Goal: Transaction & Acquisition: Purchase product/service

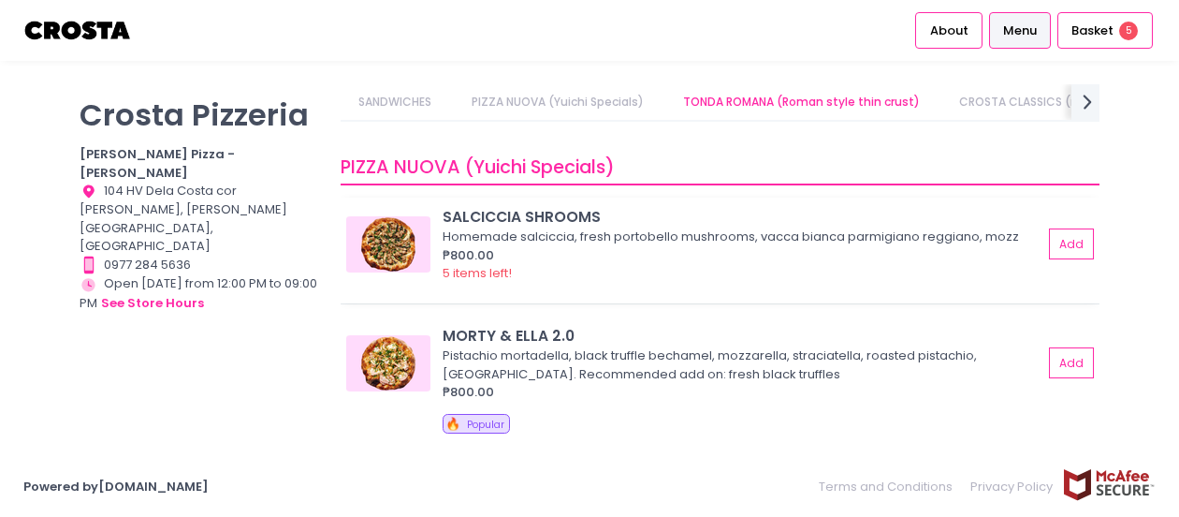
scroll to position [281, 0]
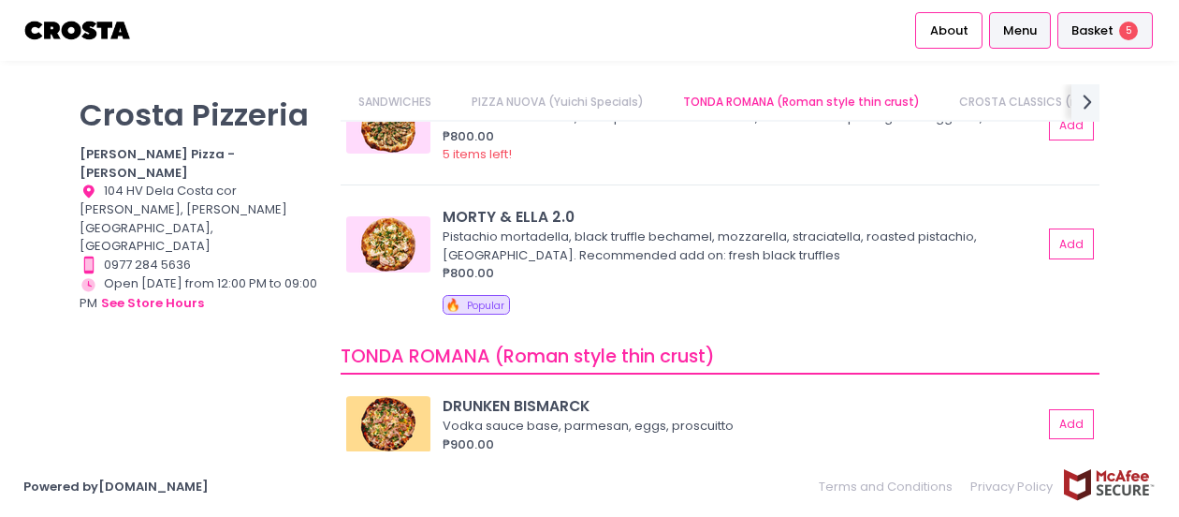
click at [1091, 26] on span "Basket" at bounding box center [1093, 31] width 42 height 19
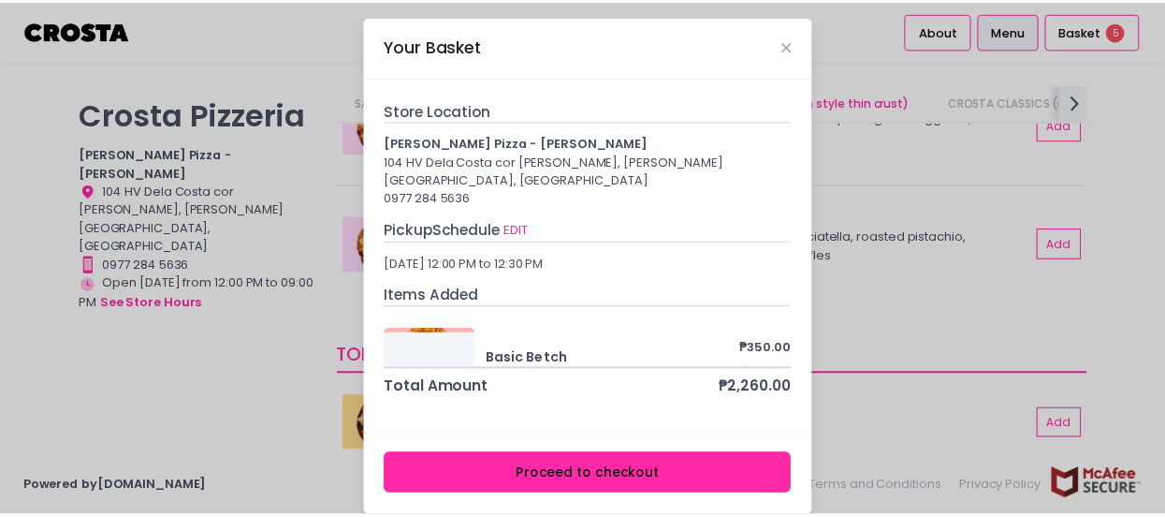
scroll to position [7, 0]
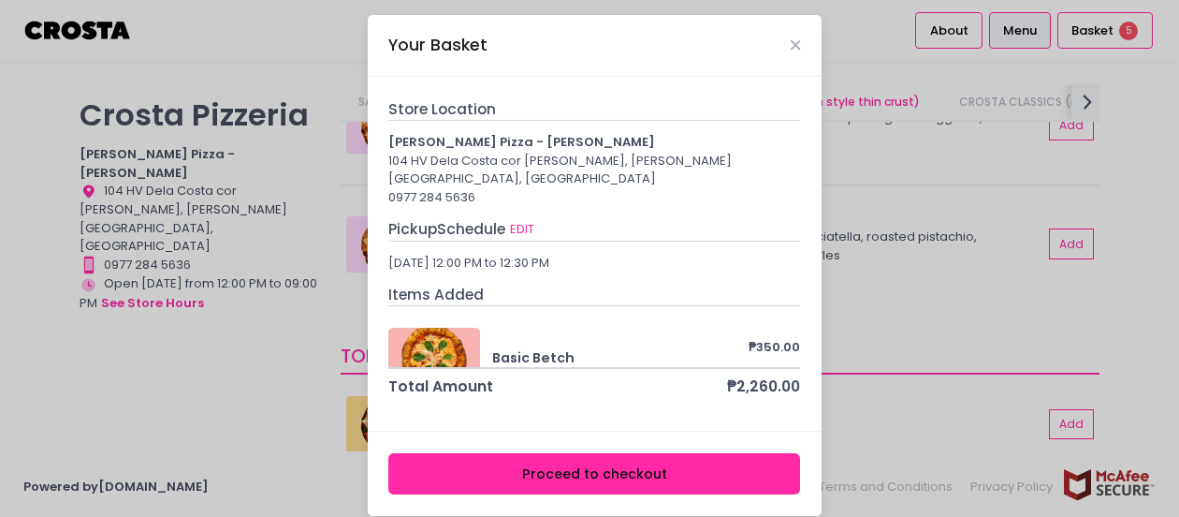
click at [607, 458] on button "Proceed to checkout" at bounding box center [594, 474] width 412 height 42
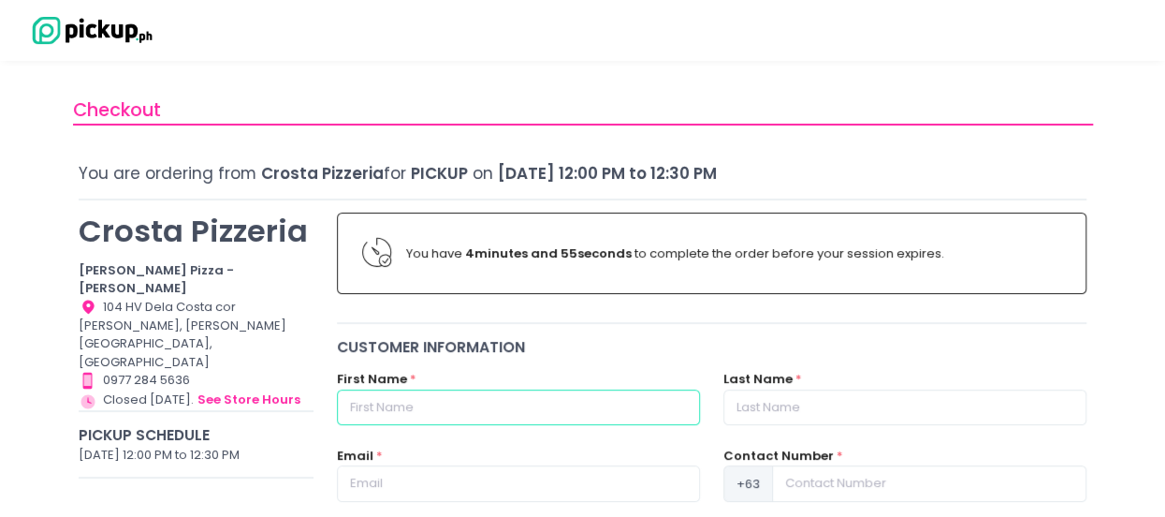
click at [530, 415] on input "text" at bounding box center [518, 407] width 363 height 36
type input "Rachelle Lorraine"
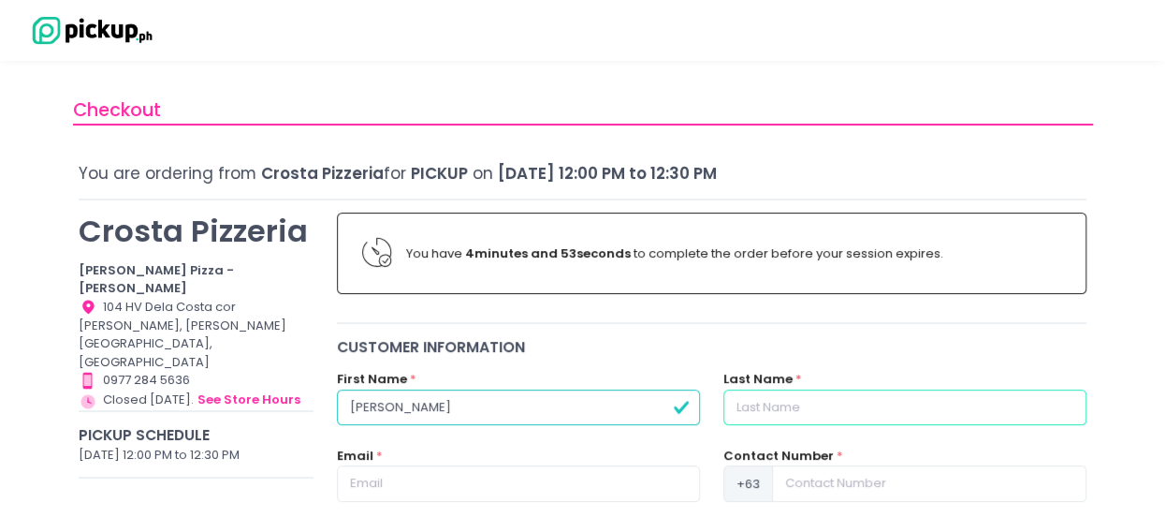
type input "Bonilla"
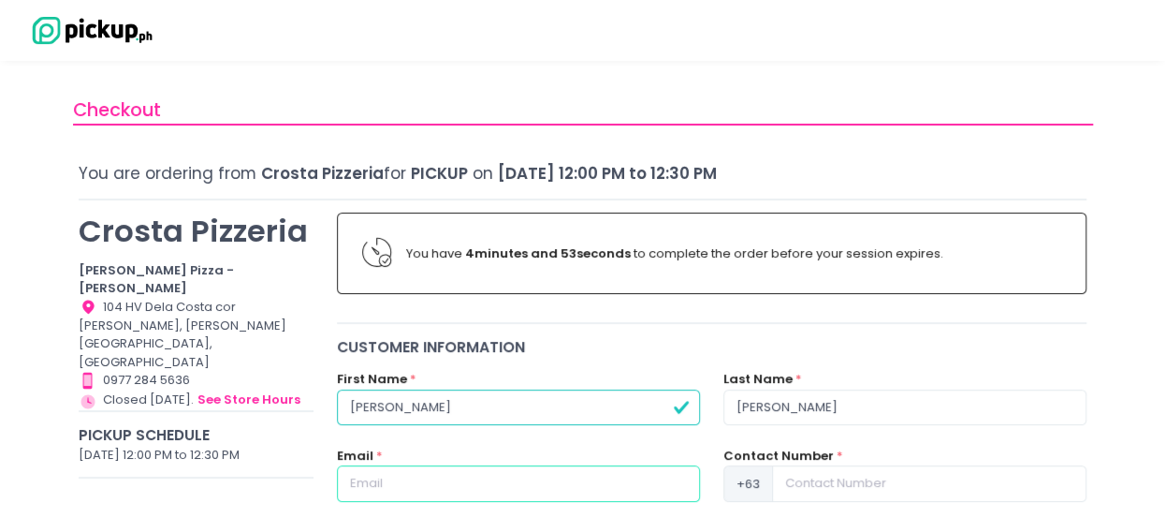
type input "rachellelorraine@yahoo.com"
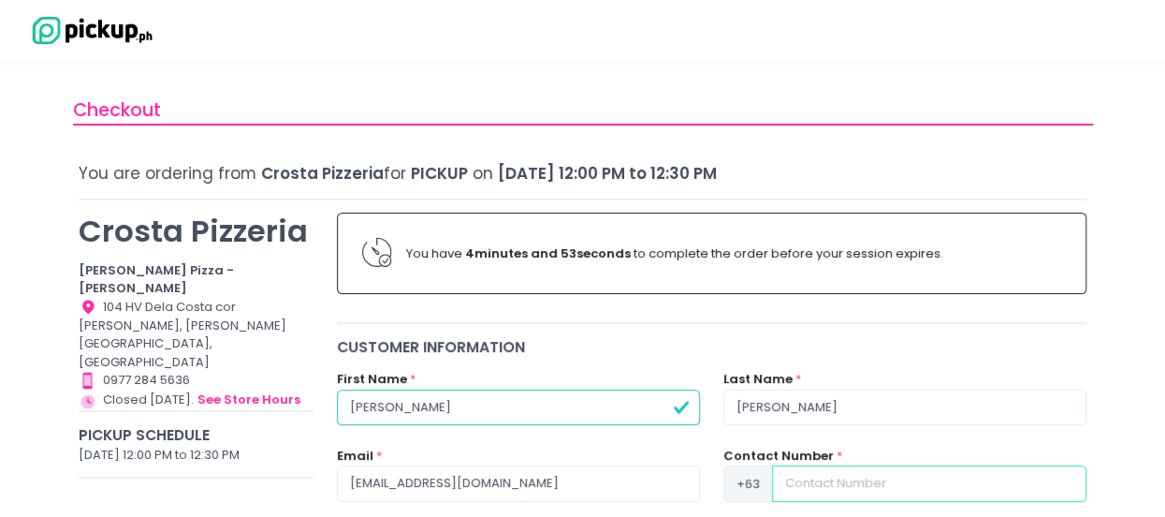
type input "09175439940"
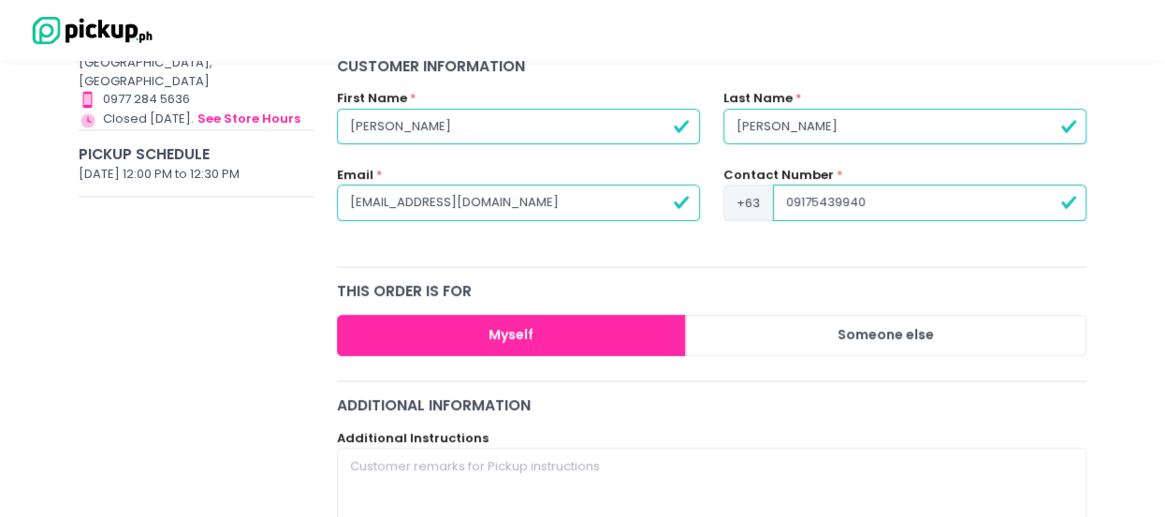
scroll to position [468, 0]
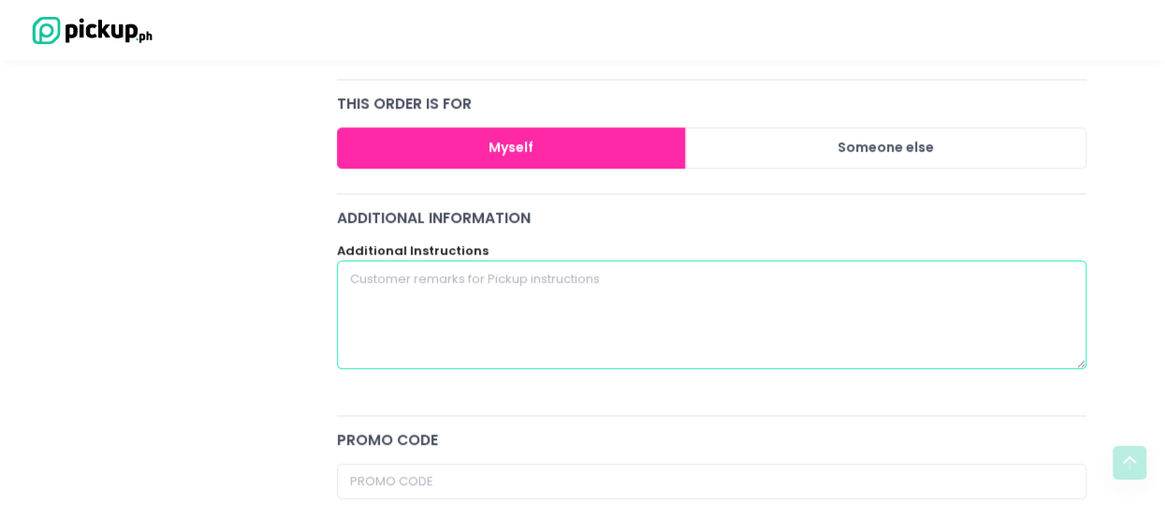
click at [479, 291] on textarea at bounding box center [712, 314] width 751 height 109
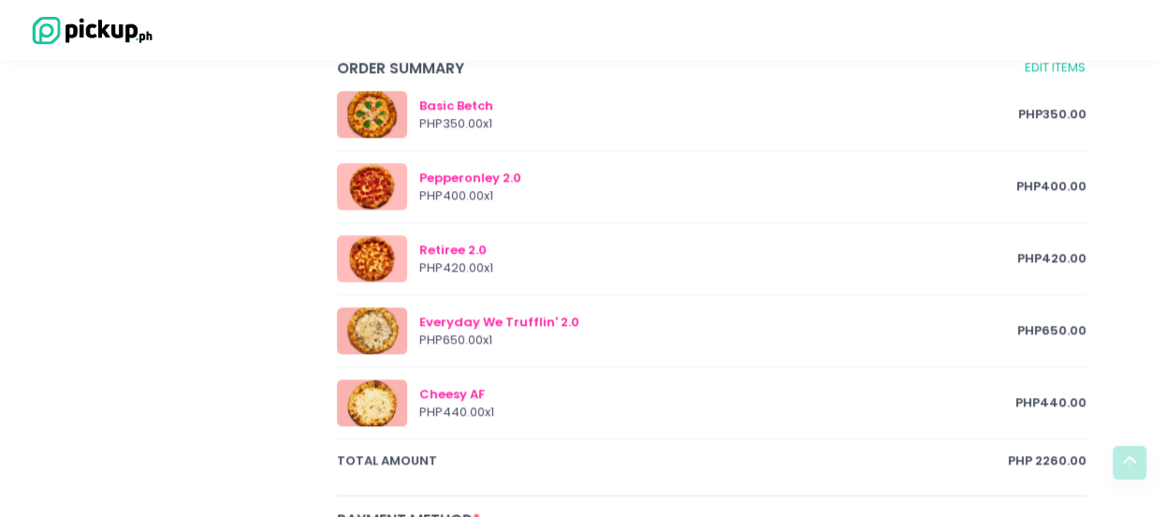
scroll to position [1310, 0]
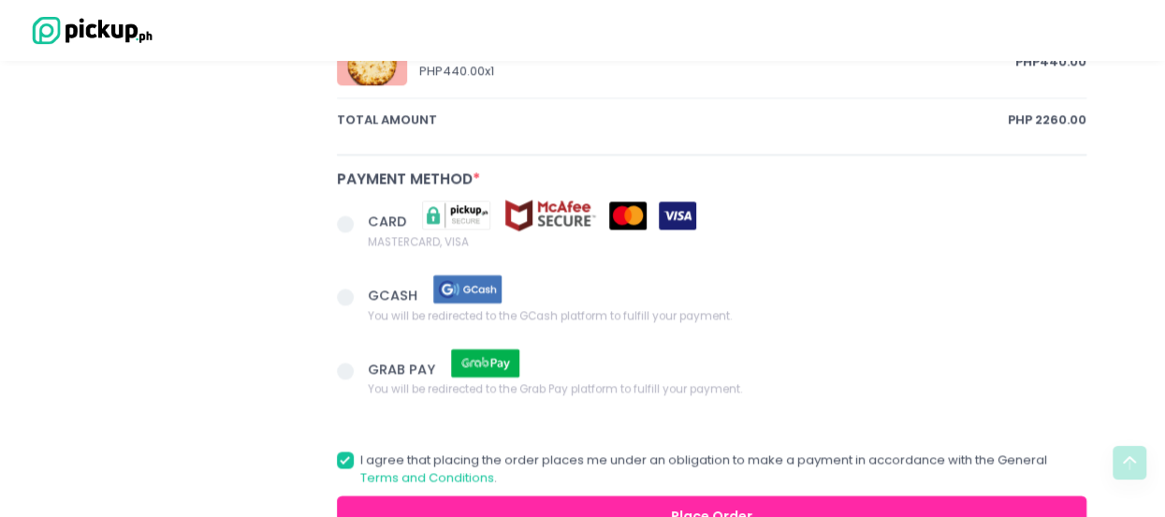
type textarea "square cut please"
click at [351, 220] on span at bounding box center [345, 223] width 17 height 17
click at [360, 220] on input "CARD MASTERCARD, VISA" at bounding box center [366, 220] width 12 height 12
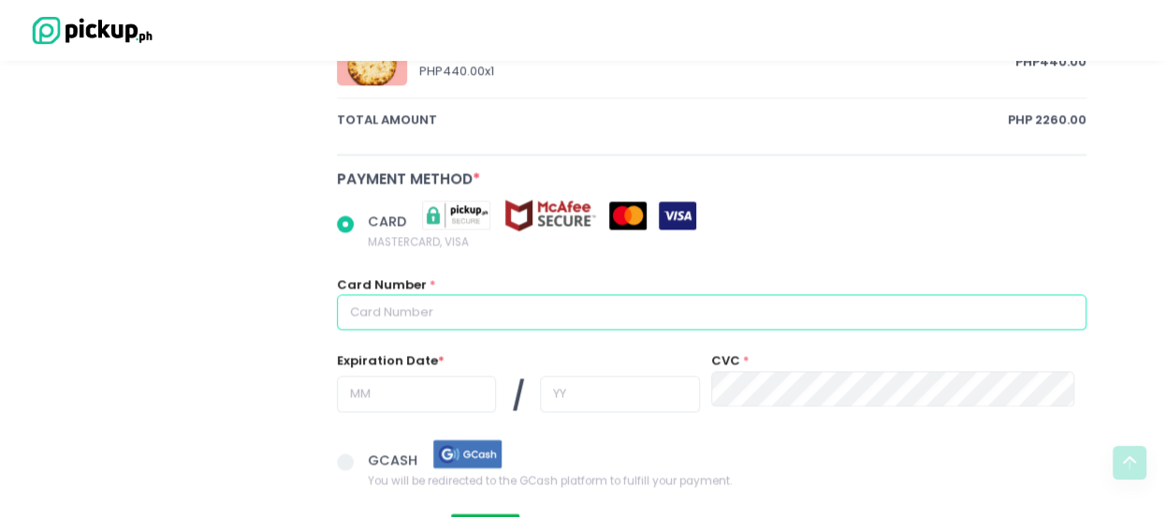
click at [479, 304] on input "text" at bounding box center [712, 312] width 751 height 36
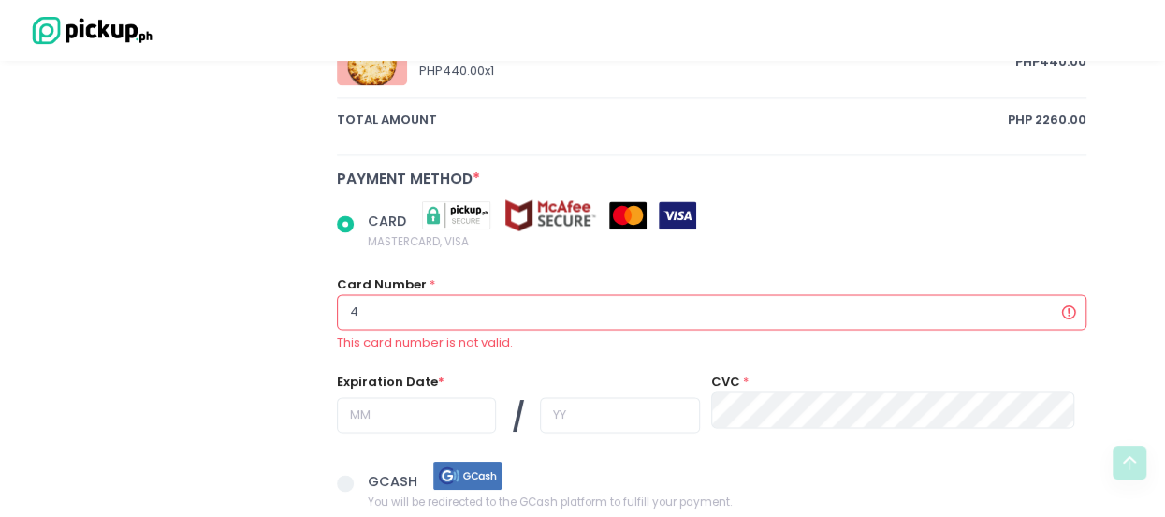
radio input "true"
type input "4"
radio input "true"
type input "41"
radio input "true"
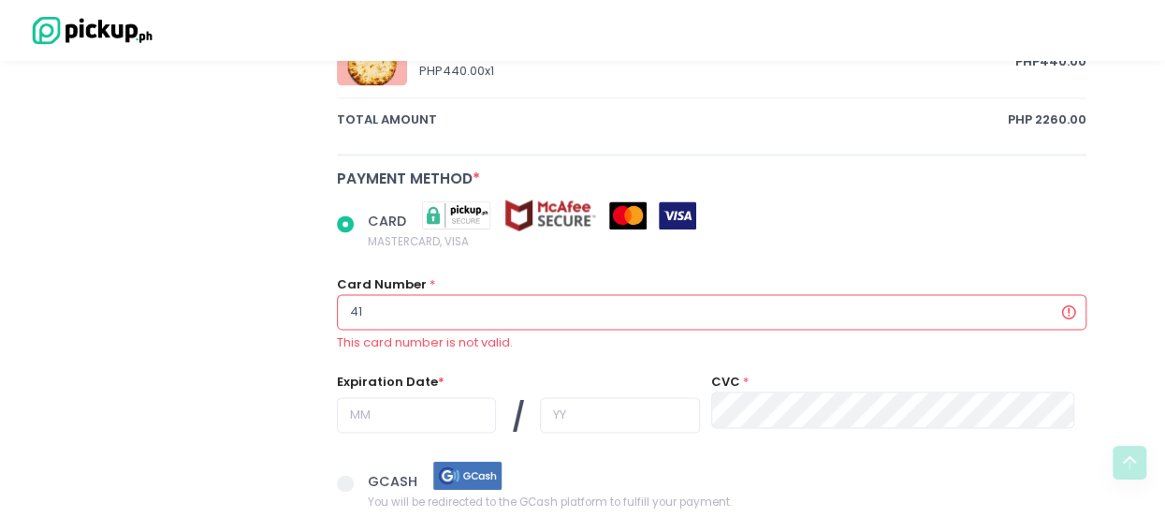
type input "4"
radio input "true"
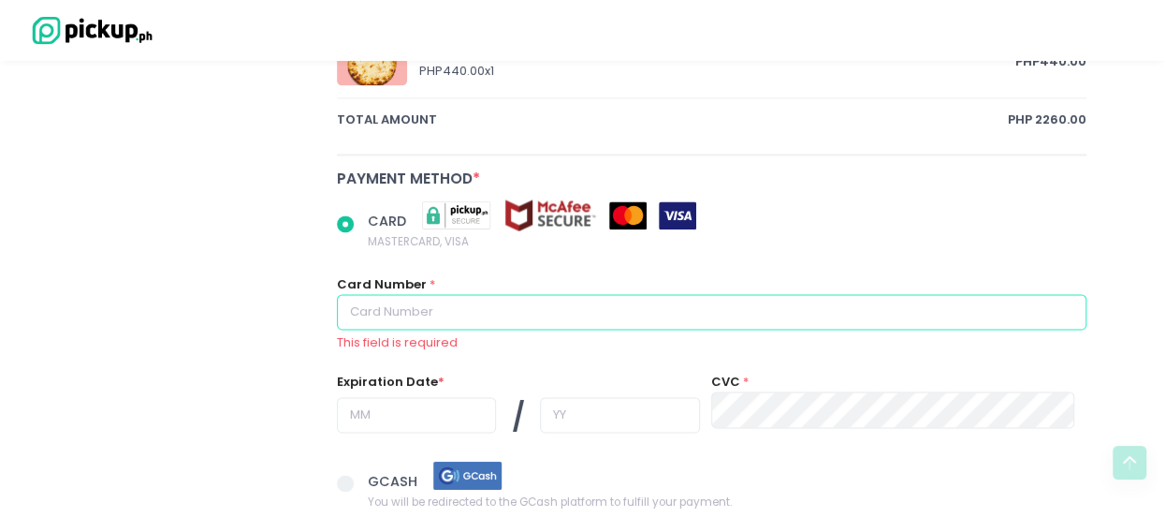
radio input "true"
type input "4"
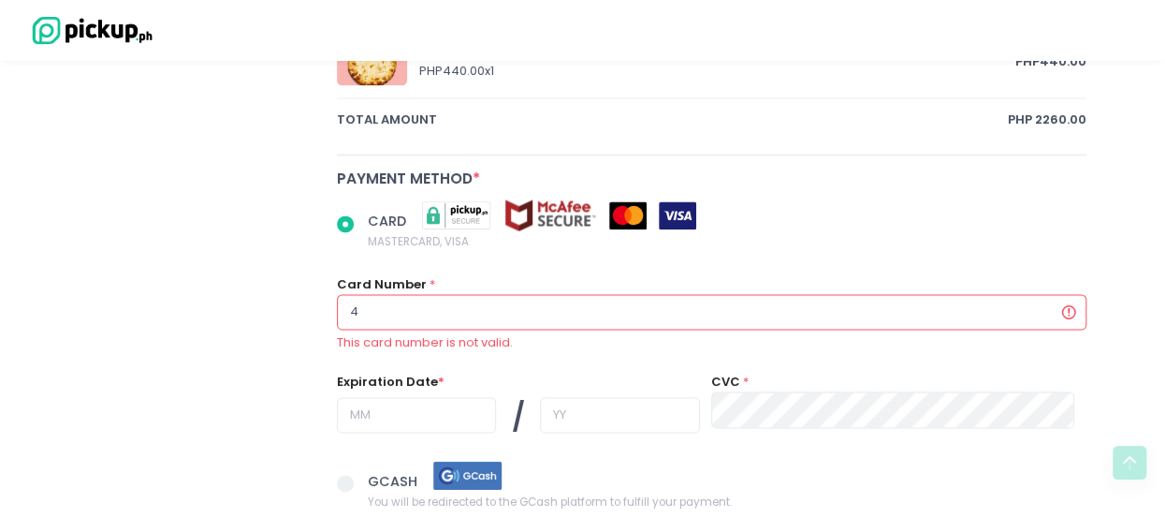
radio input "true"
type input "45"
radio input "true"
type input "453"
radio input "true"
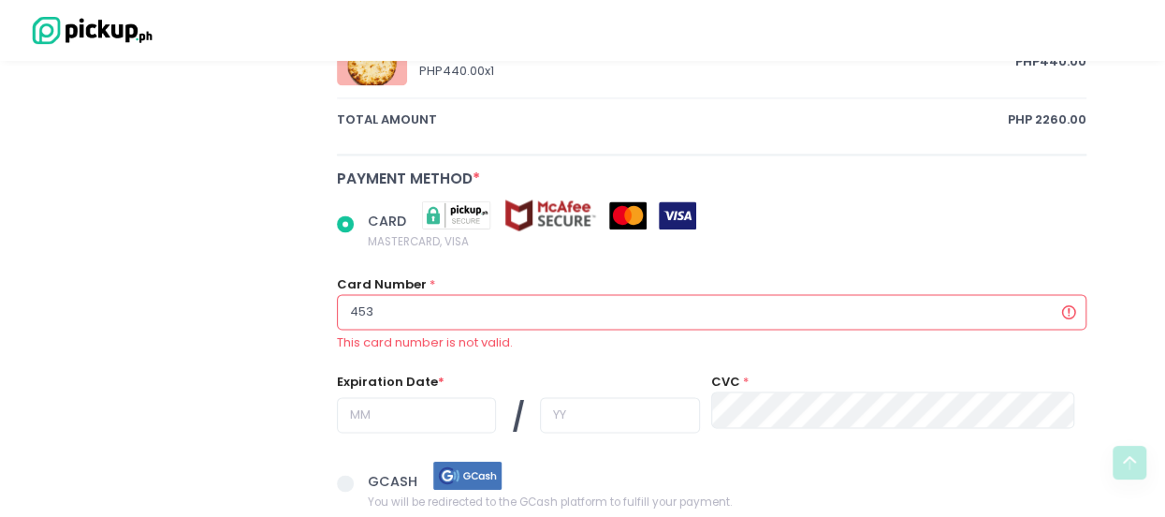
type input "4539"
radio input "true"
type input "45397"
radio input "true"
type input "453971"
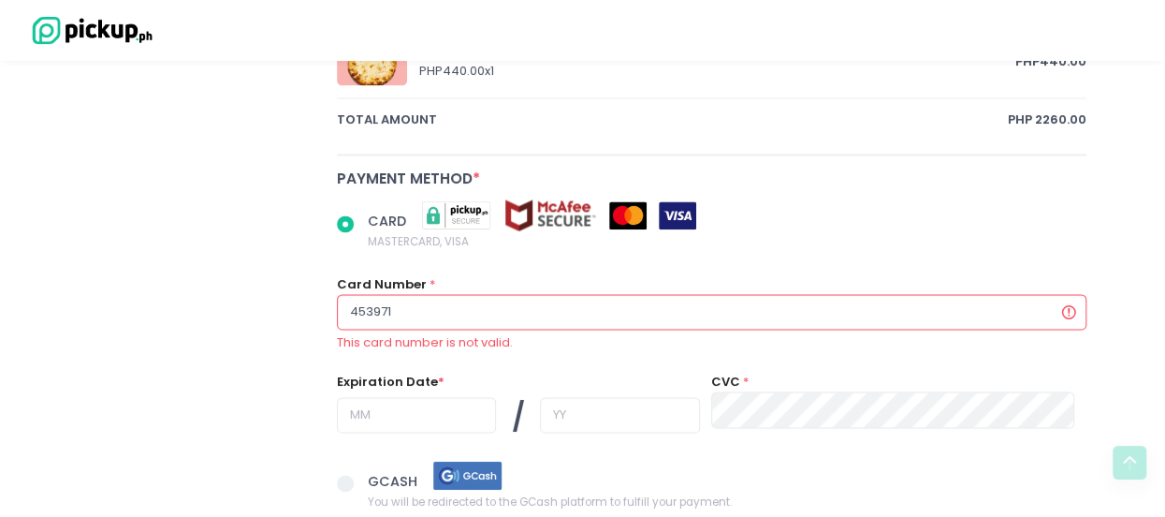
radio input "true"
type input "4539716"
radio input "true"
type input "45397168"
radio input "true"
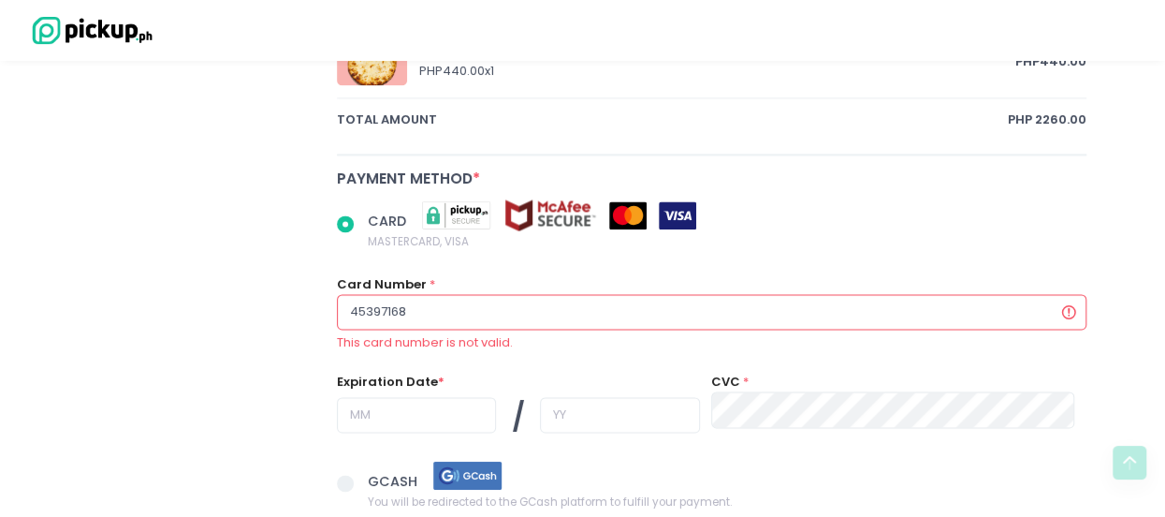
type input "453971680"
radio input "true"
type input "4539716807"
radio input "true"
type input "45397168071"
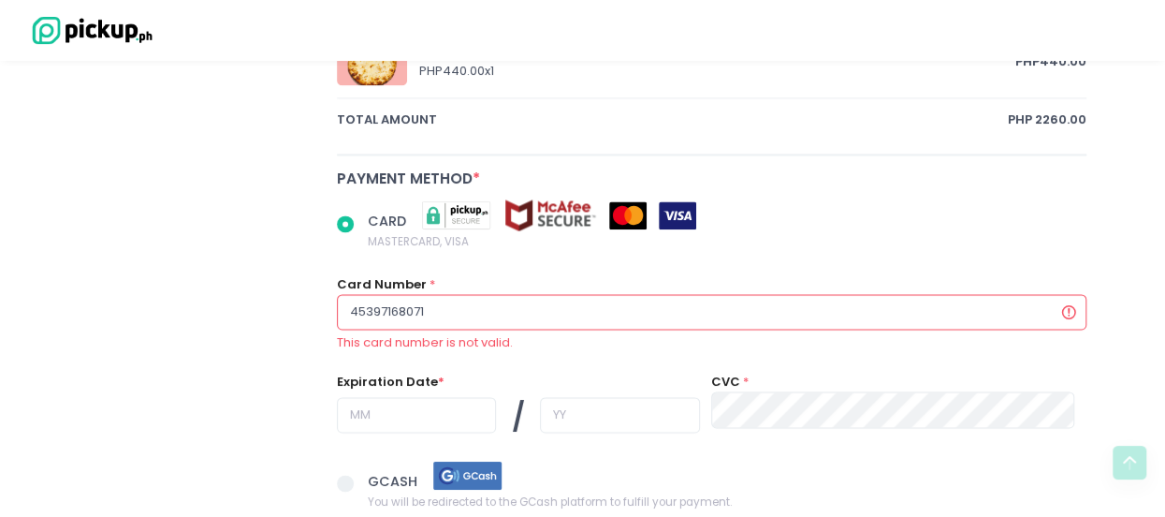
radio input "true"
type input "453971680718"
radio input "true"
type input "4539716807187"
radio input "true"
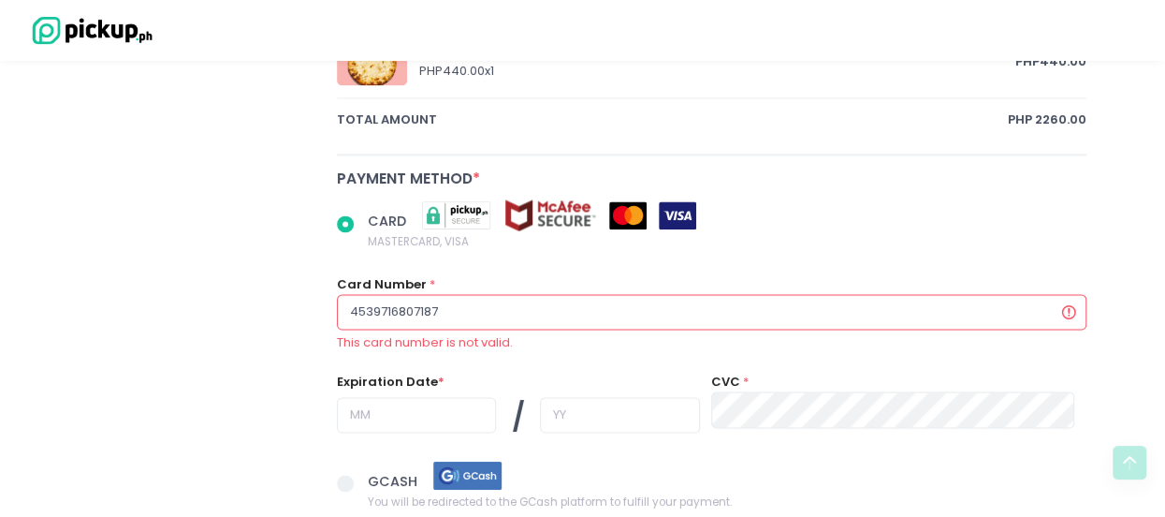
type input "45397168071879"
radio input "true"
type input "453971680718790"
radio input "true"
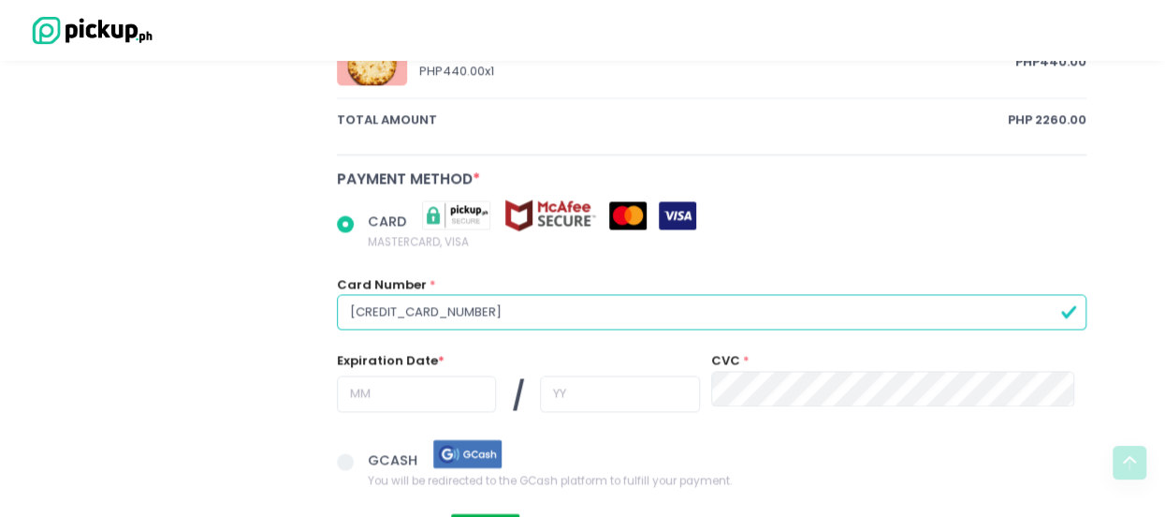
type input "4539716807187904"
click at [414, 395] on input "text" at bounding box center [417, 393] width 160 height 36
radio input "true"
type input "1"
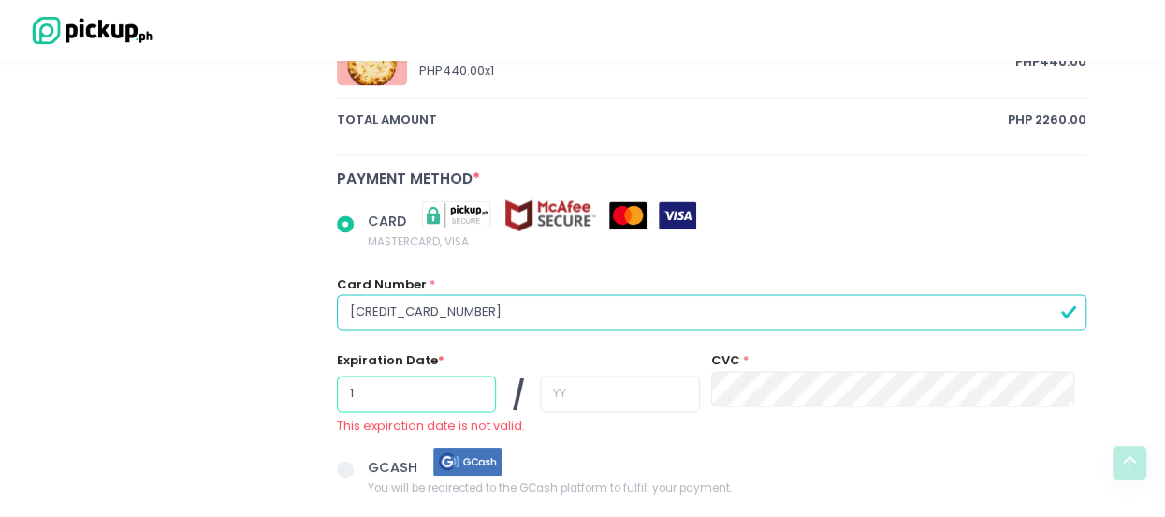
radio input "true"
type input "12"
click at [596, 386] on input "text" at bounding box center [620, 393] width 160 height 36
radio input "true"
type input "2"
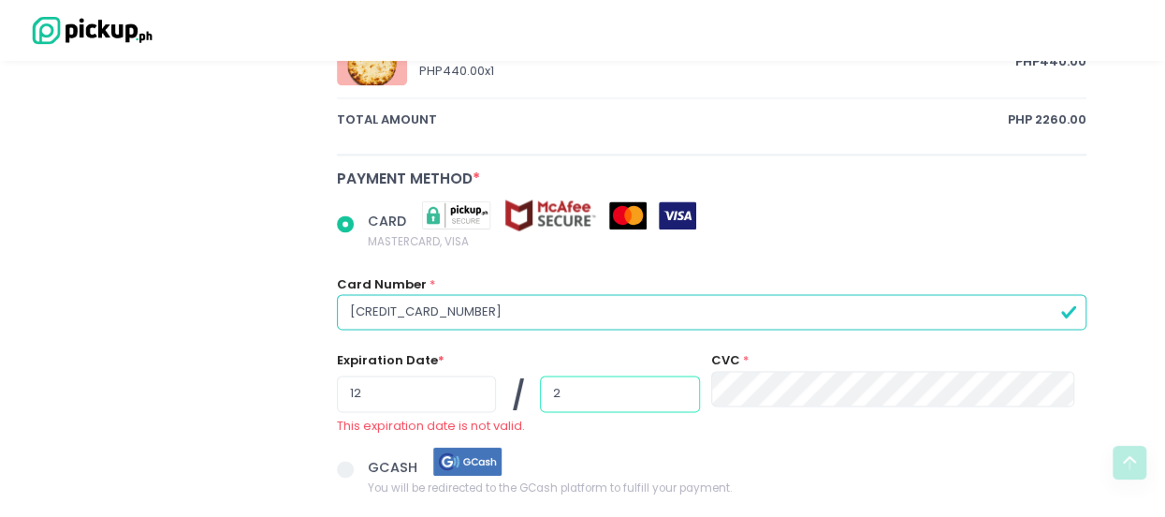
radio input "true"
type input "26"
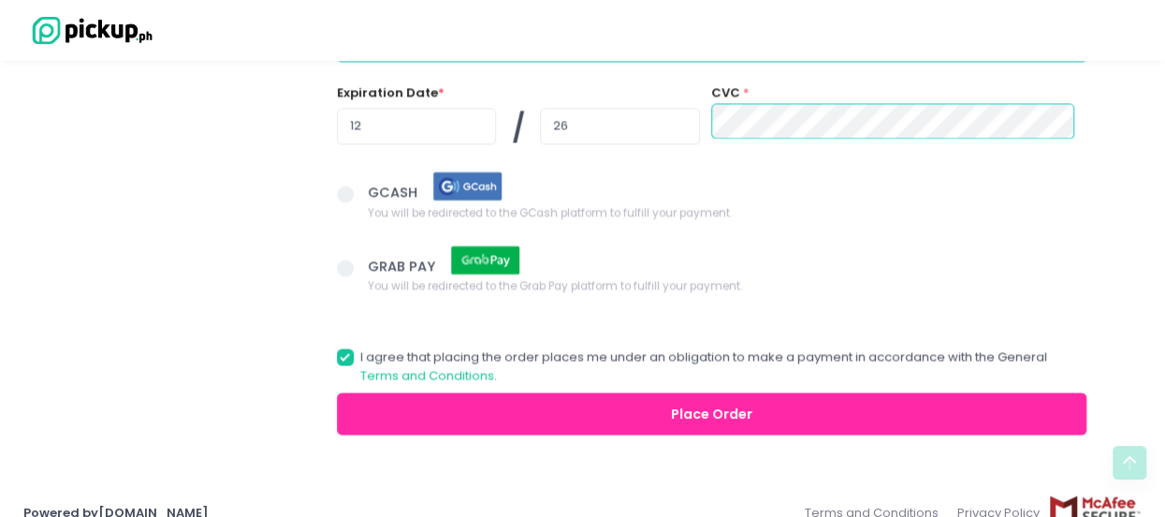
scroll to position [1600, 0]
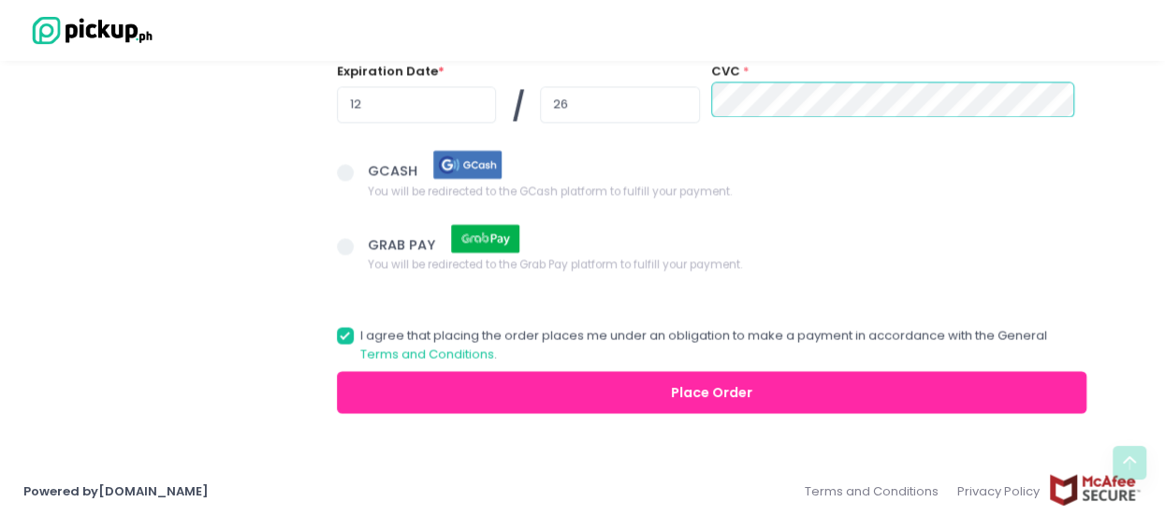
click at [700, 389] on button "Place Order" at bounding box center [712, 392] width 751 height 42
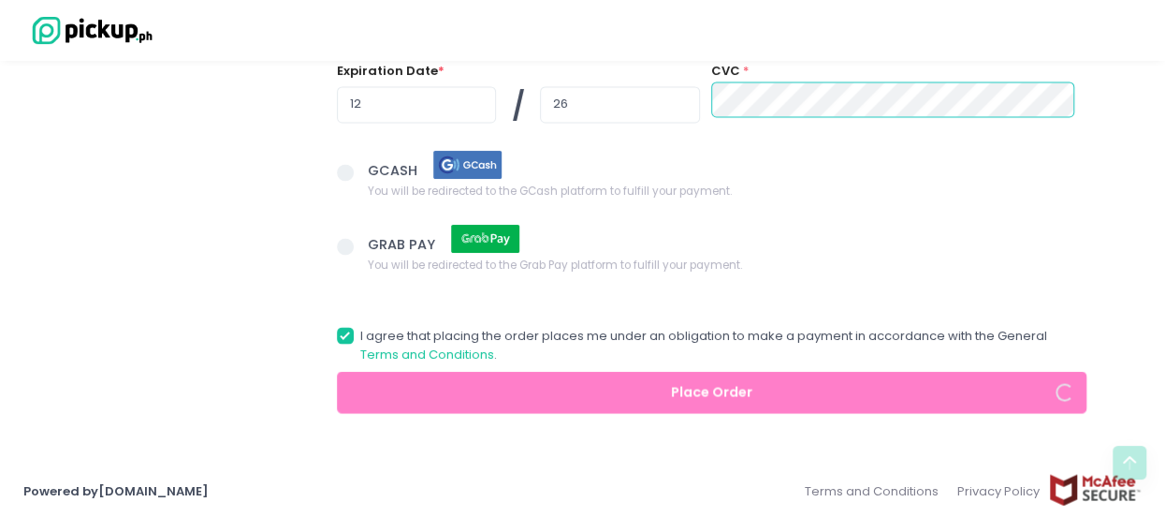
radio input "true"
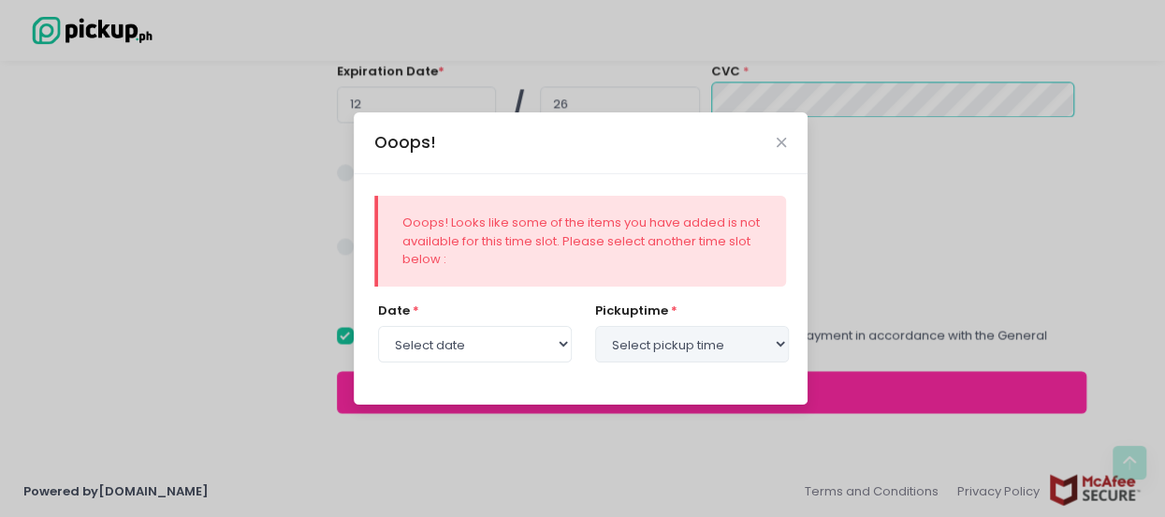
select select "[DATE]"
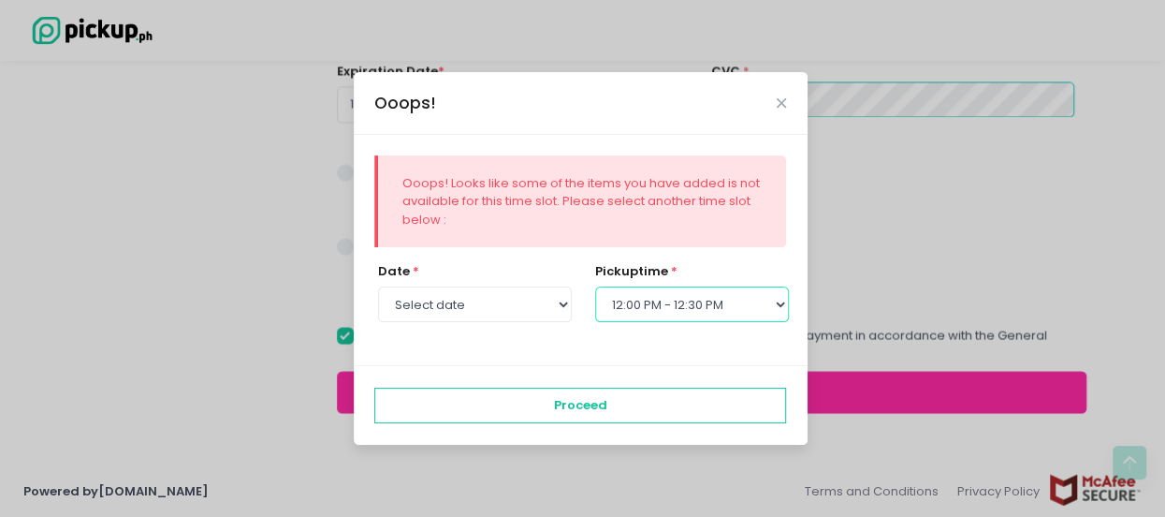
click at [661, 314] on select "Select pickup time 12:00 PM - 12:30 PM 12:30 PM - 01:00 PM 01:00 PM - 01:30 PM …" at bounding box center [692, 304] width 194 height 36
select select "12:30"
click at [595, 286] on select "Select pickup time 12:00 PM - 12:30 PM 12:30 PM - 01:00 PM 01:00 PM - 01:30 PM …" at bounding box center [692, 304] width 194 height 36
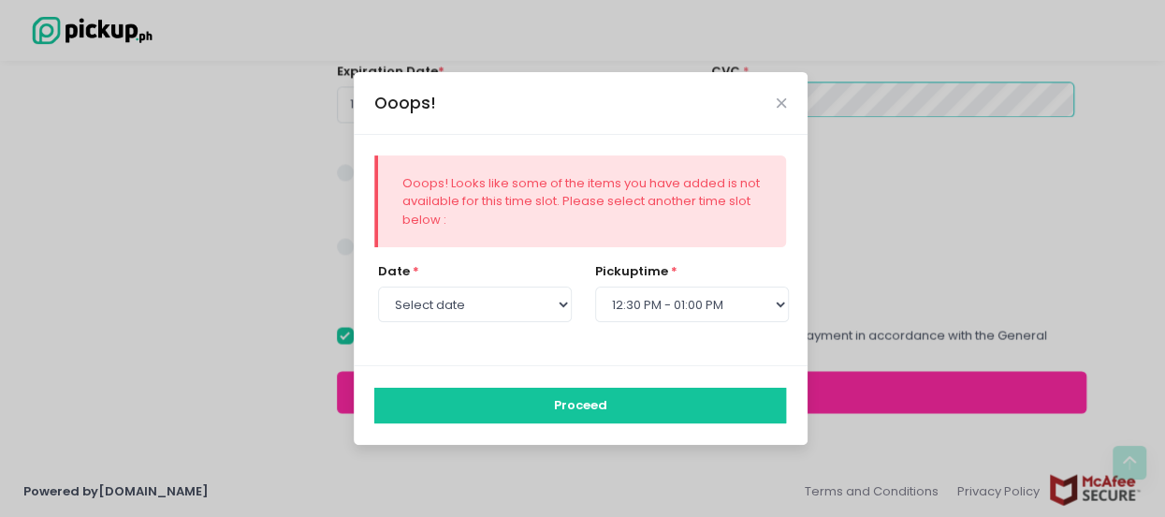
click at [509, 405] on button "Proceed" at bounding box center [580, 405] width 412 height 36
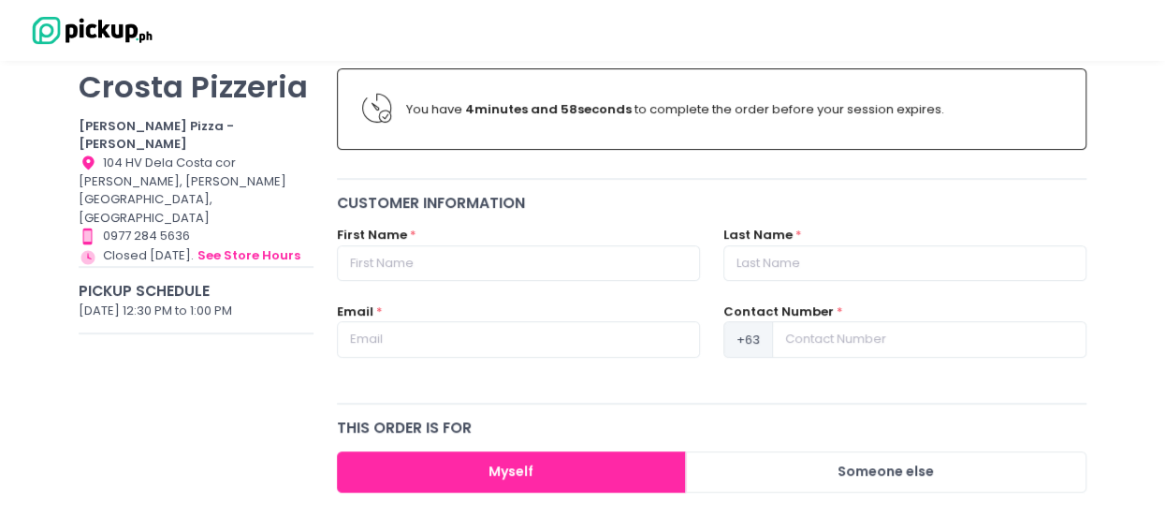
scroll to position [281, 0]
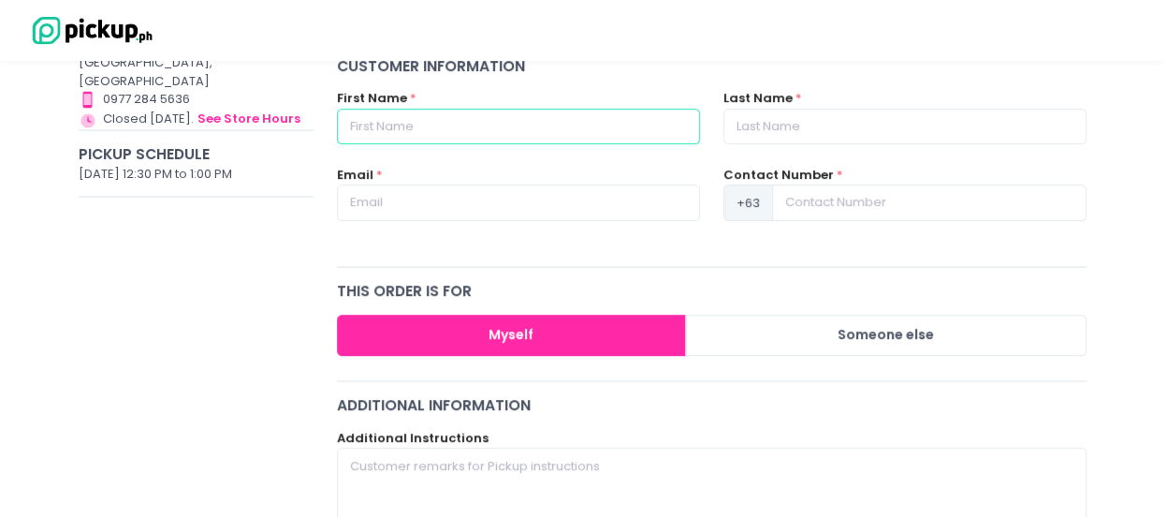
click at [453, 122] on input "text" at bounding box center [518, 127] width 363 height 36
type input "Rachelle Lorraine"
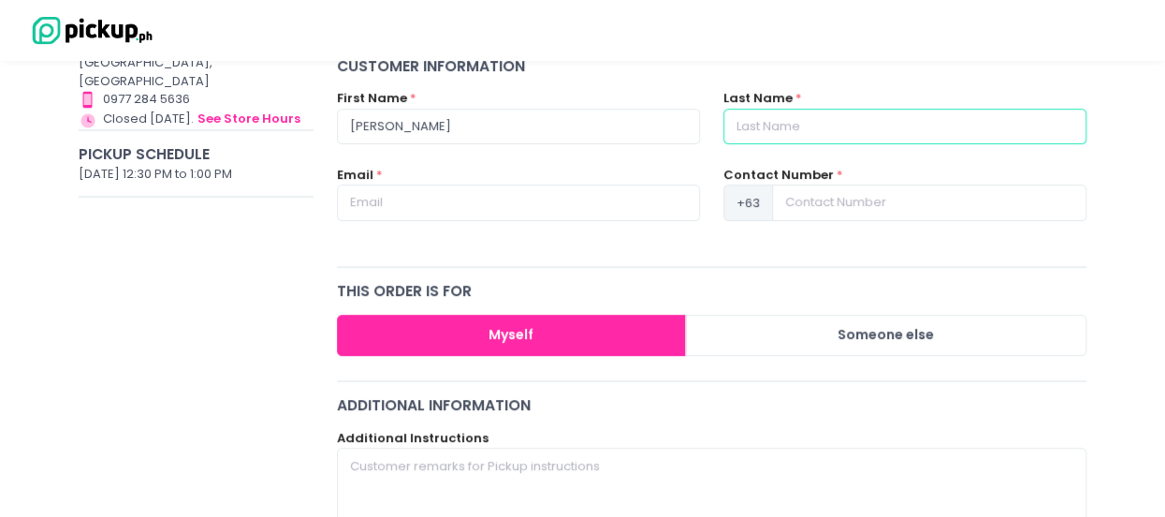
type input "Bonilla"
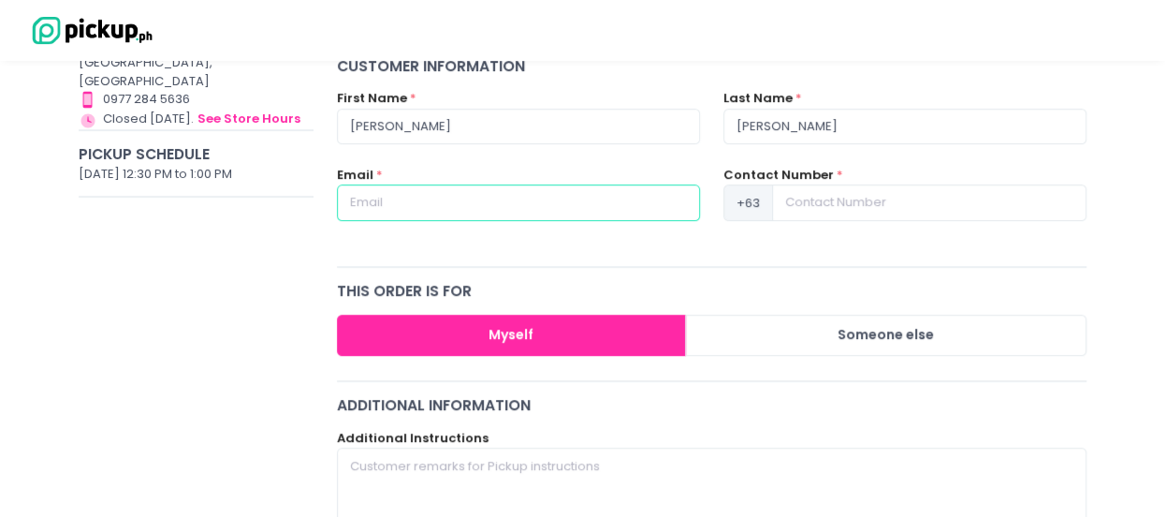
type input "rachellelorraine@yahoo.com"
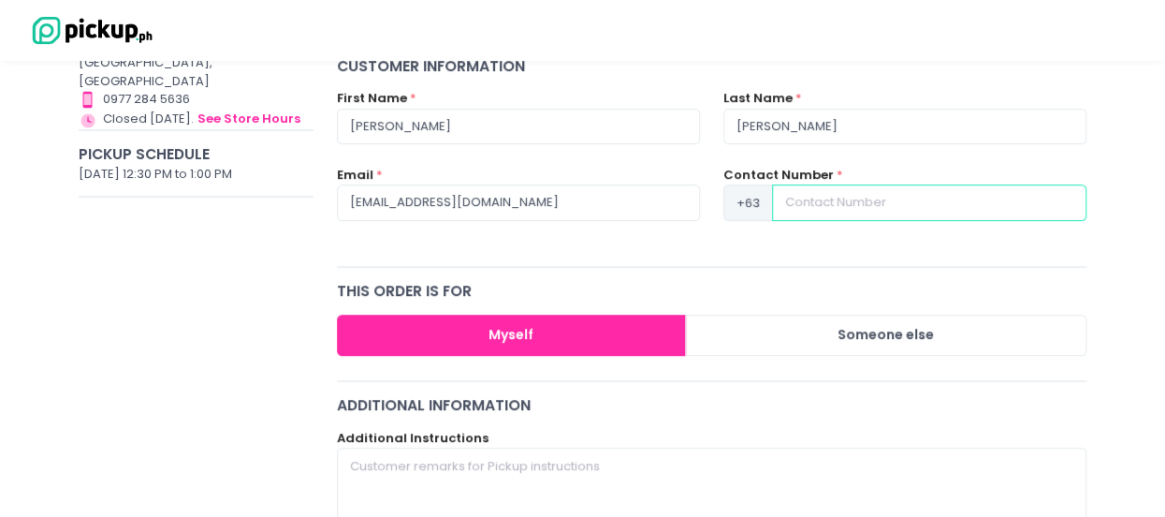
type input "09175439940"
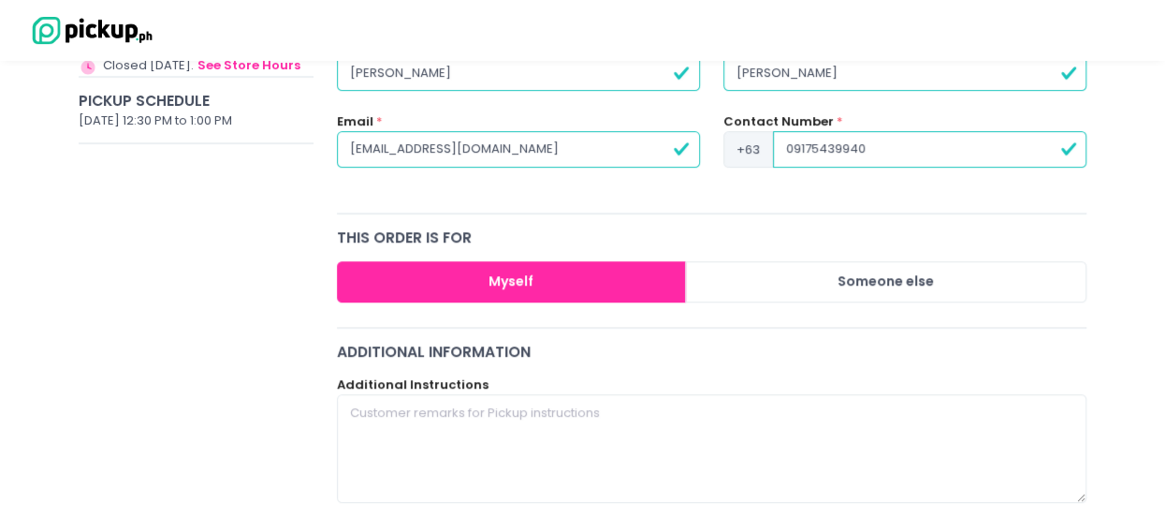
scroll to position [468, 0]
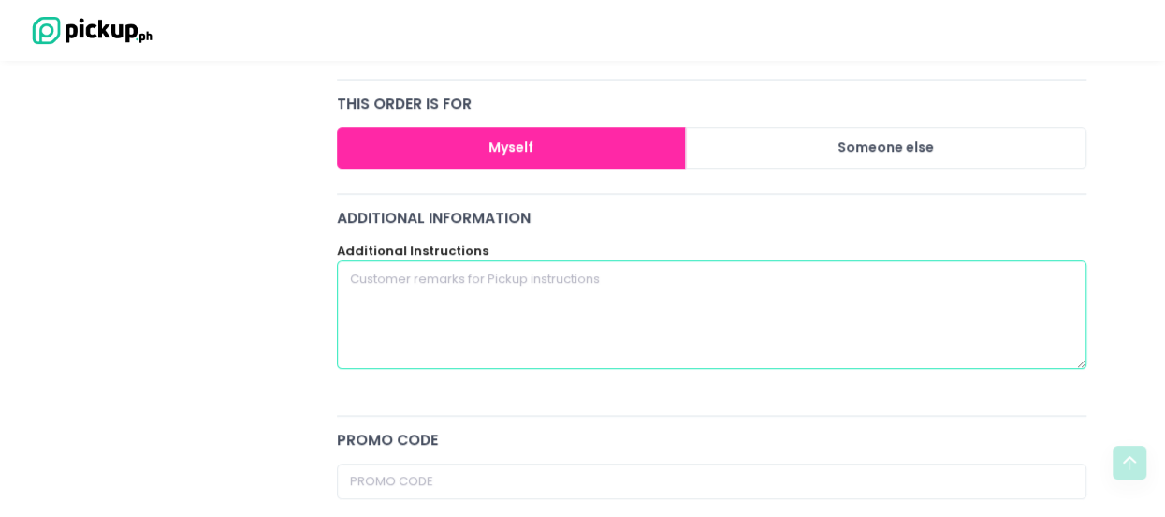
click at [489, 314] on textarea at bounding box center [712, 314] width 751 height 109
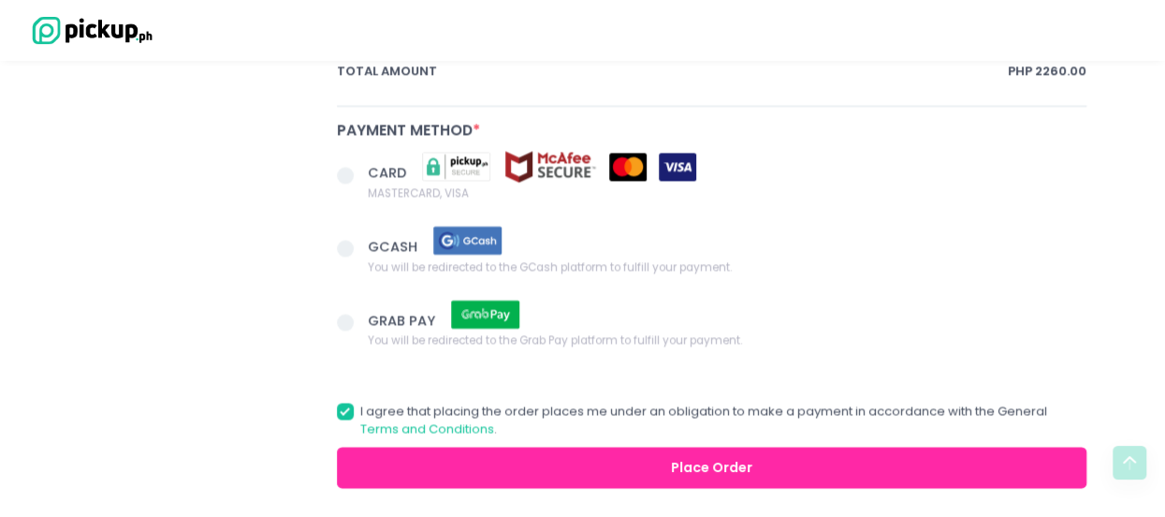
scroll to position [1341, 0]
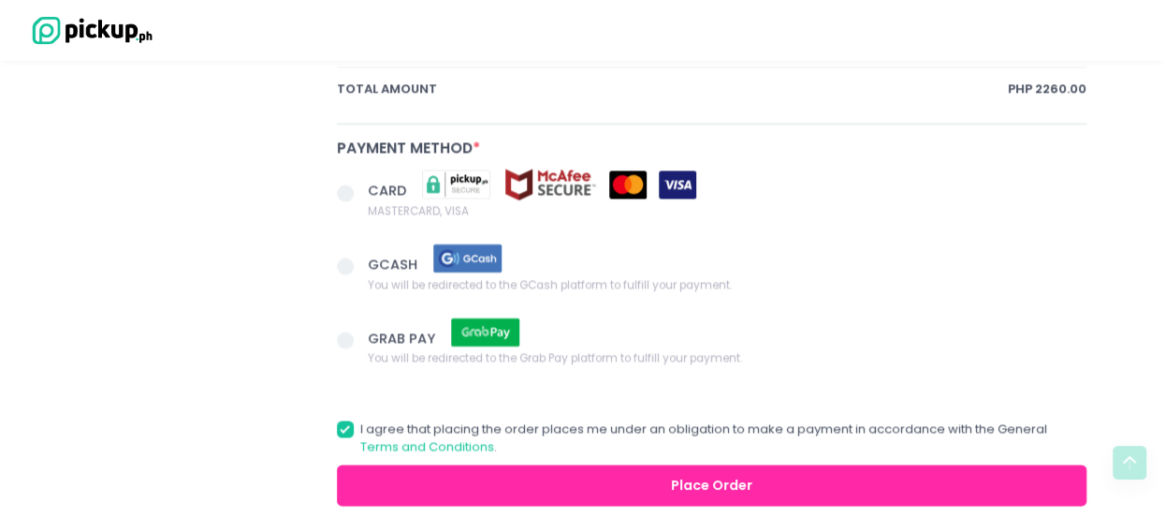
type textarea "square cut"
click at [343, 187] on span at bounding box center [345, 192] width 17 height 17
click at [360, 187] on input "CARD MASTERCARD, VISA" at bounding box center [366, 189] width 12 height 12
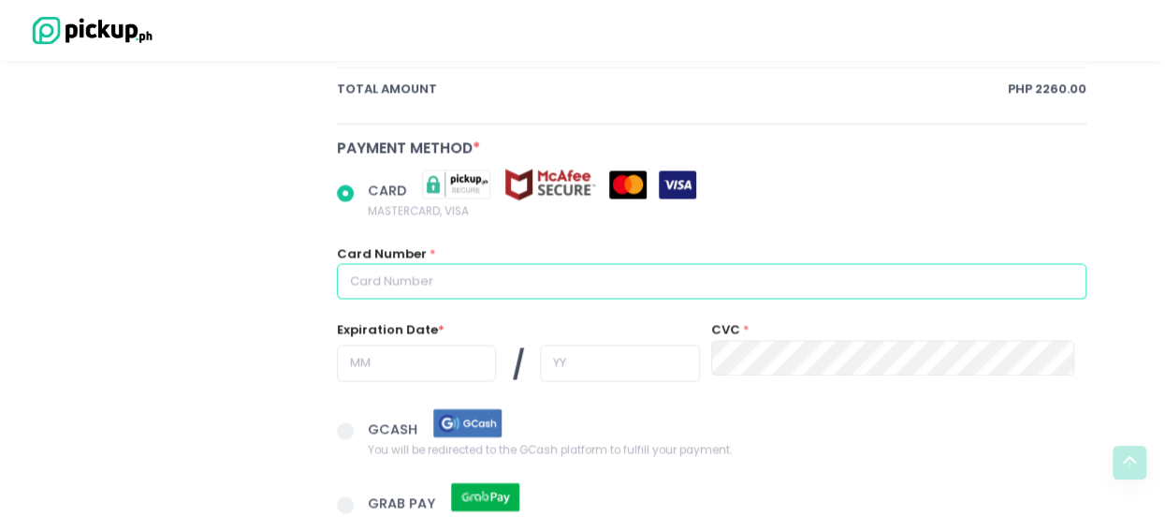
click at [452, 280] on input "text" at bounding box center [712, 281] width 751 height 36
radio input "true"
type input "4"
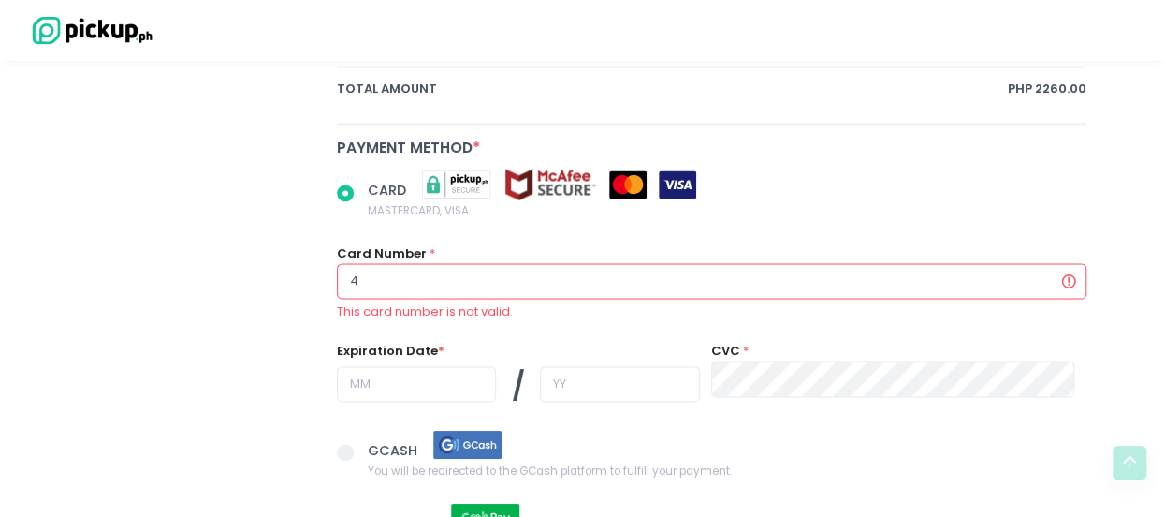
radio input "true"
type input "45"
radio input "true"
type input "453"
radio input "true"
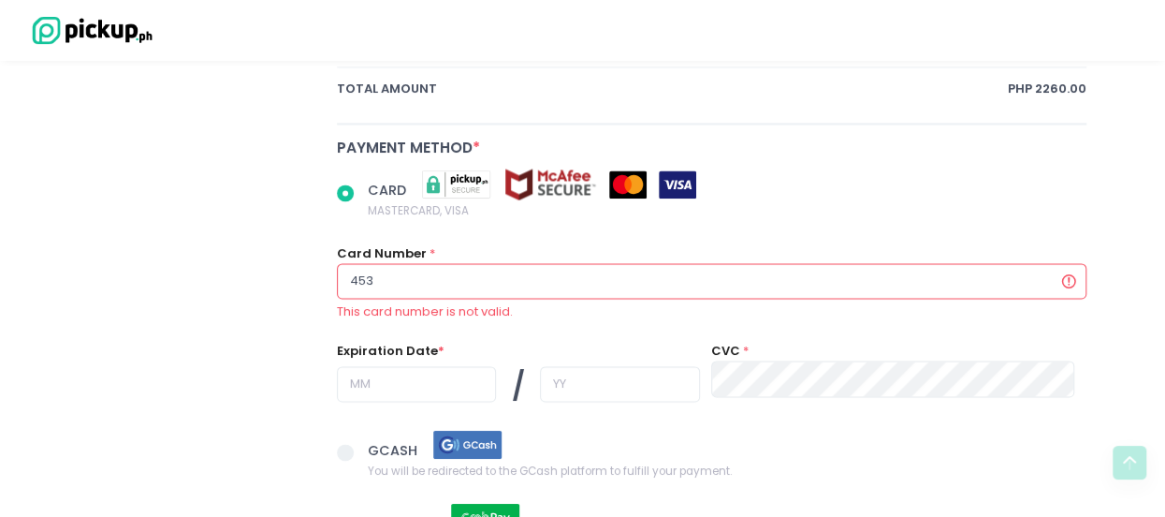
type input "4539"
radio input "true"
type input "45397"
radio input "true"
type input "453971"
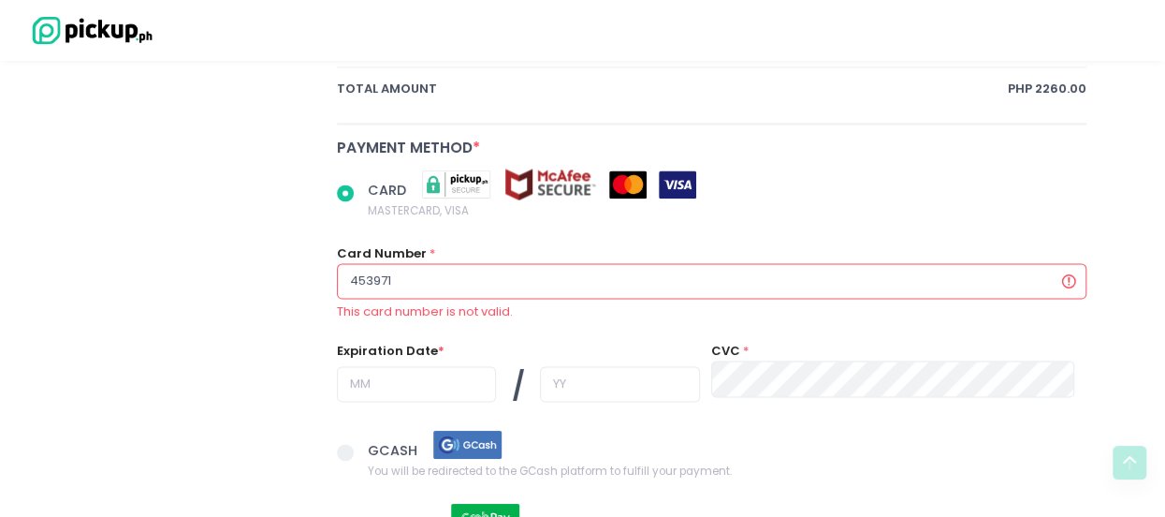
radio input "true"
type input "4539716"
radio input "true"
type input "45397168"
radio input "true"
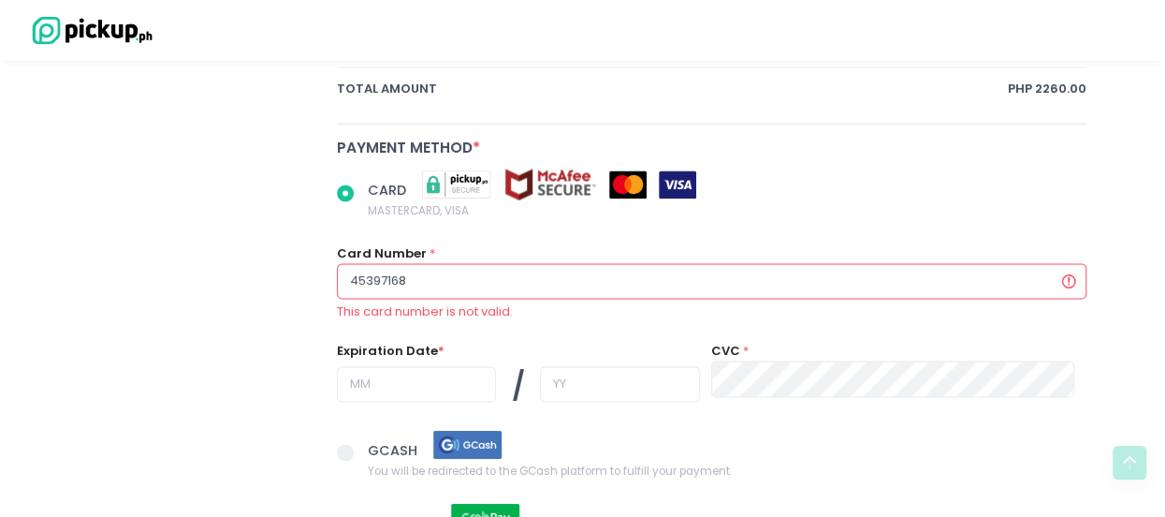
type input "453971680"
radio input "true"
type input "4539716807"
radio input "true"
type input "45397168071"
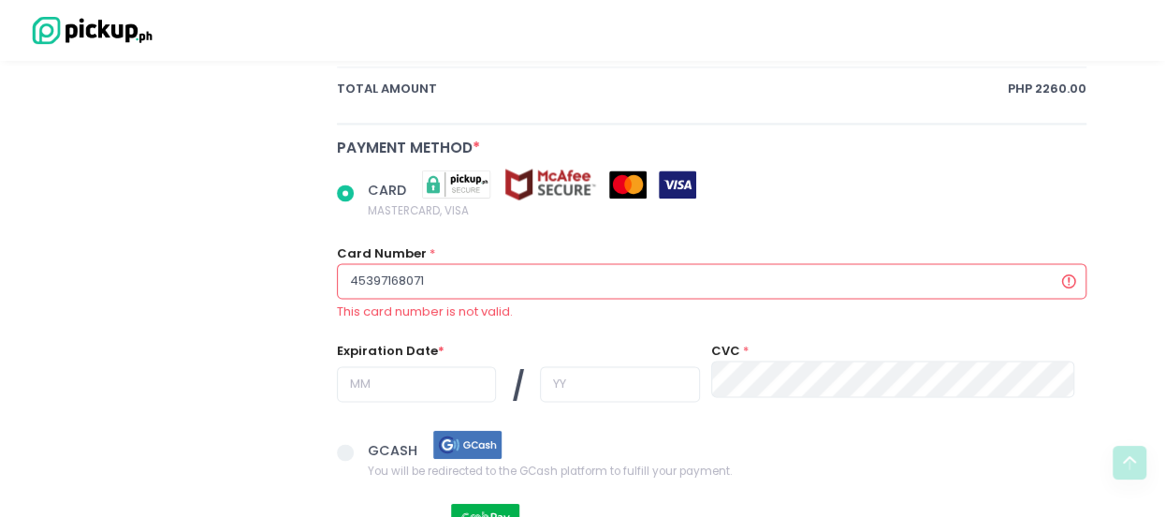
radio input "true"
type input "453971680718"
radio input "true"
type input "4539716807187"
radio input "true"
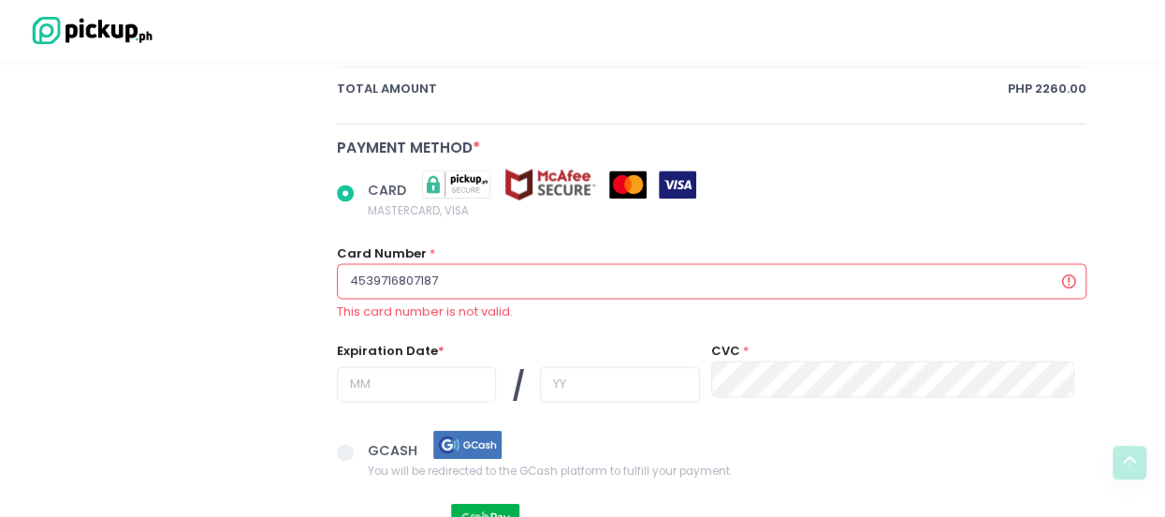
type input "45397168071879"
radio input "true"
type input "453971680718790"
radio input "true"
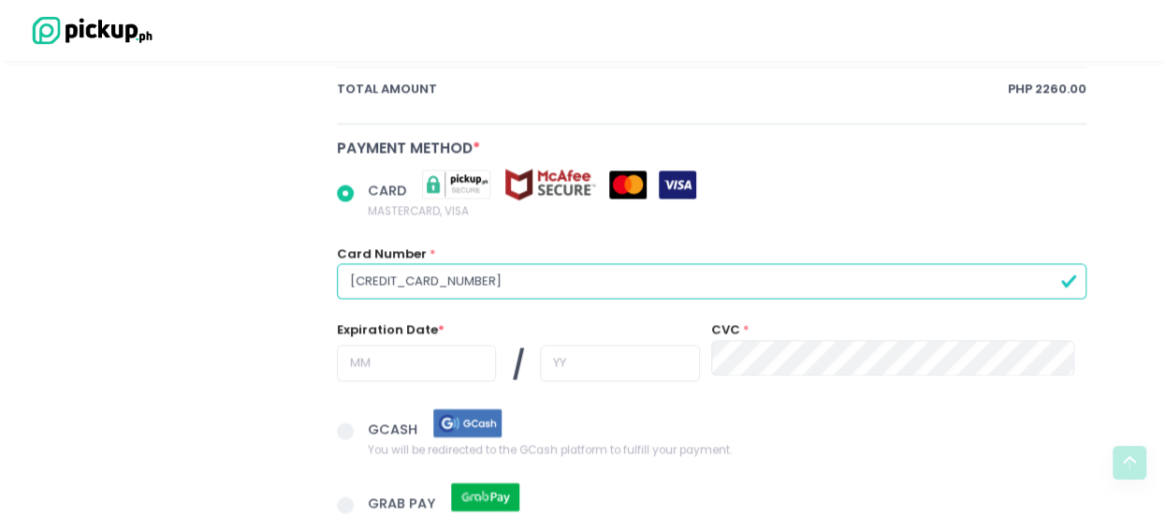
type input "4539716807187904"
click at [425, 357] on input "text" at bounding box center [417, 362] width 160 height 36
radio input "true"
type input "1"
radio input "true"
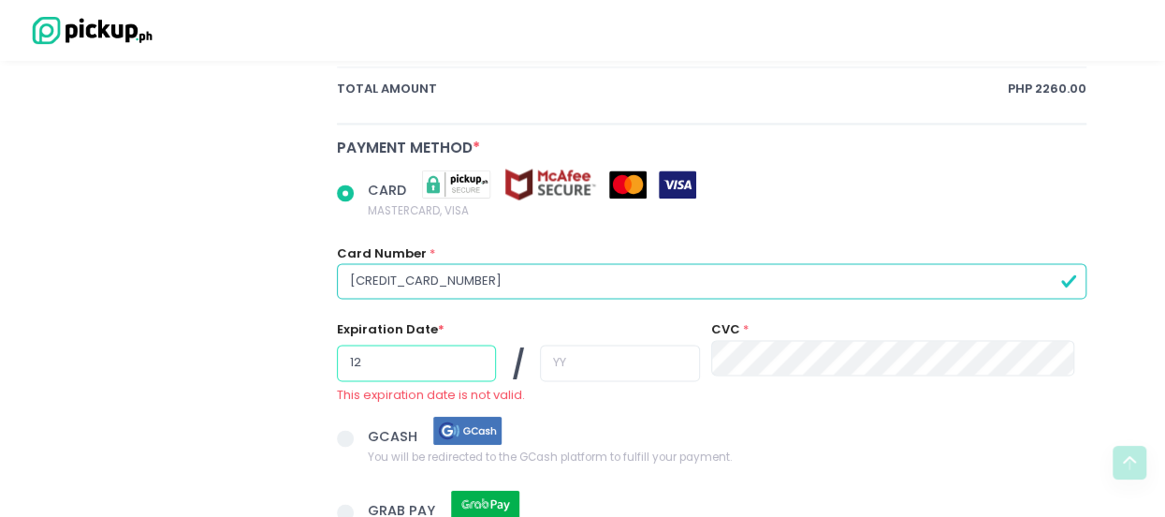
type input "12"
click at [588, 353] on input "text" at bounding box center [620, 362] width 160 height 36
radio input "true"
type input "2"
radio input "true"
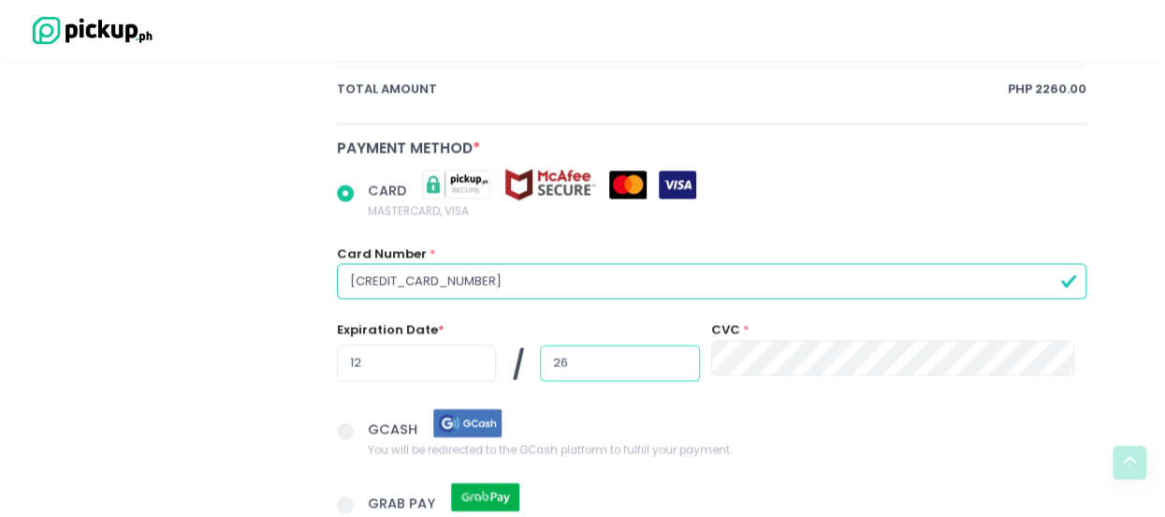
type input "26"
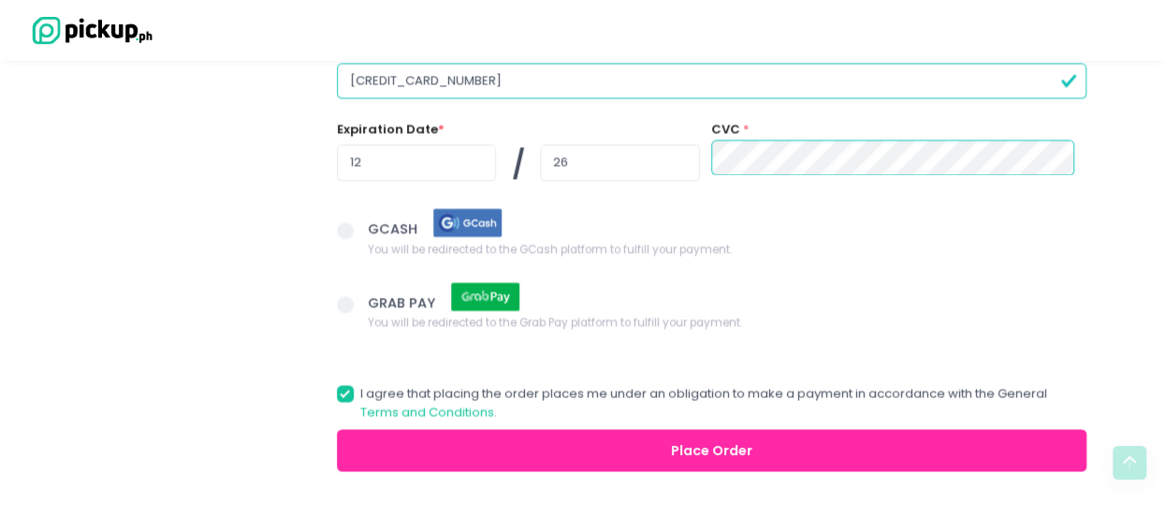
scroll to position [1600, 0]
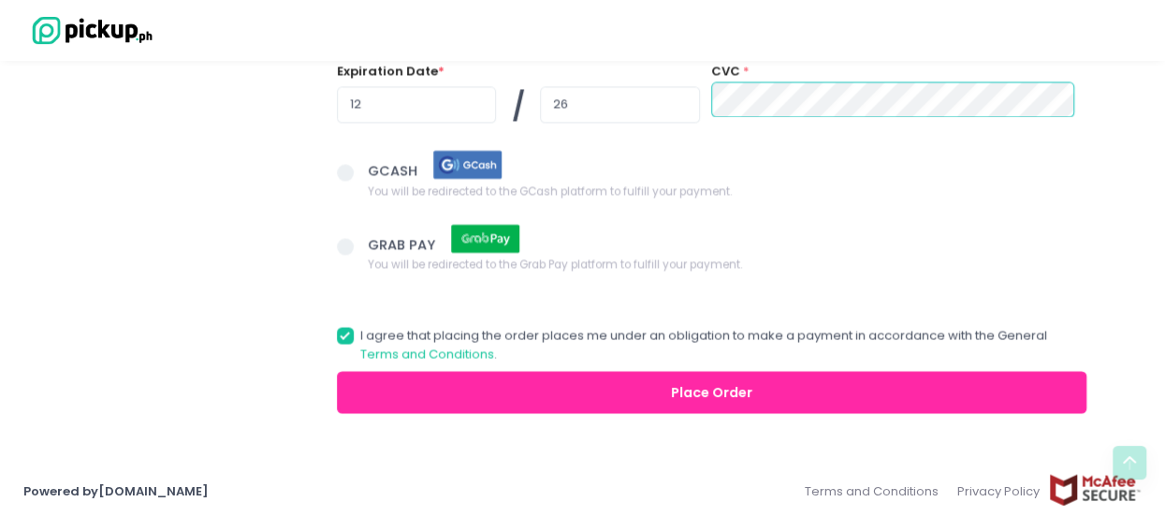
click at [507, 376] on button "Place Order" at bounding box center [712, 392] width 751 height 42
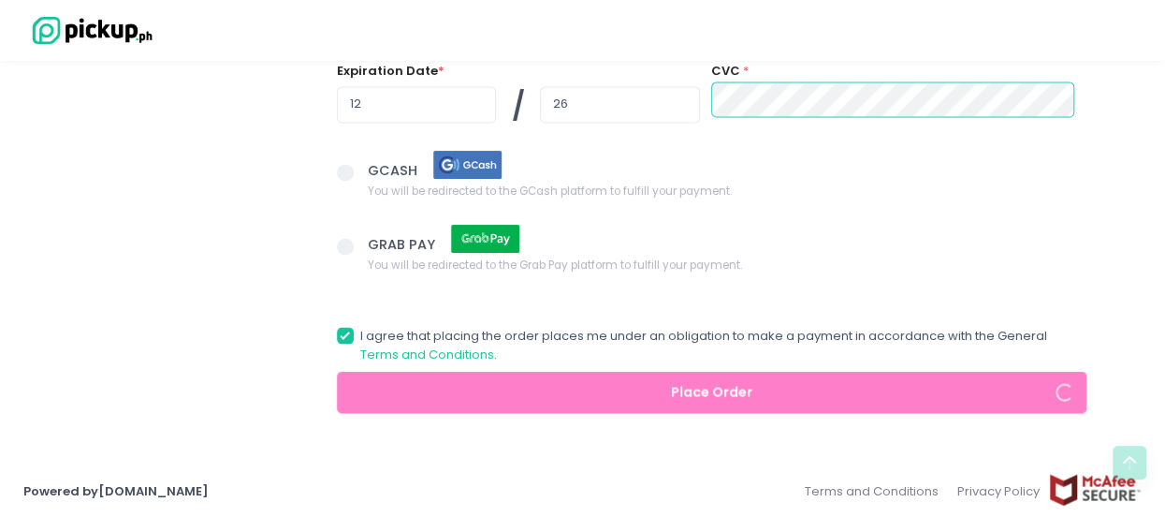
radio input "true"
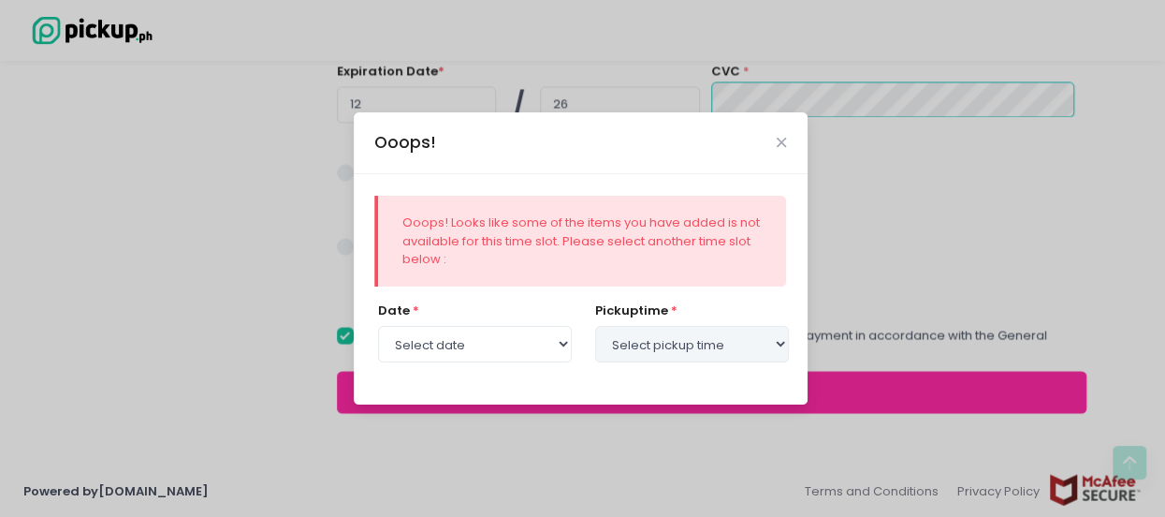
select select "[DATE]"
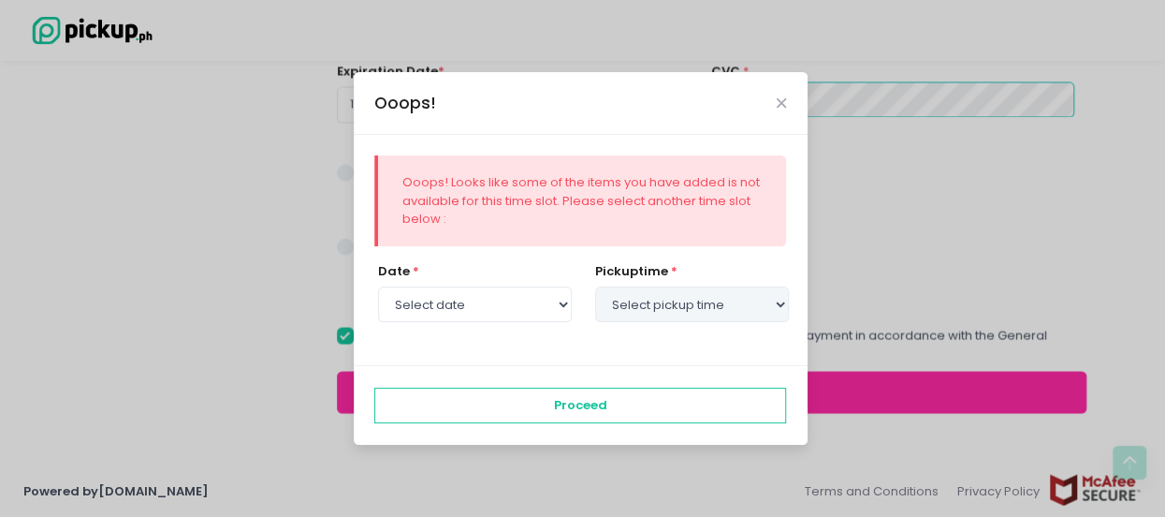
select select "12:30"
click at [674, 310] on select "Select pickup time 12:00 PM - 12:30 PM 12:30 PM - 01:00 PM 01:00 PM - 01:30 PM …" at bounding box center [692, 304] width 194 height 36
click at [1032, 218] on div "Ooops! Ooops! Looks like some of the items you have added is not available for …" at bounding box center [582, 258] width 1165 height 517
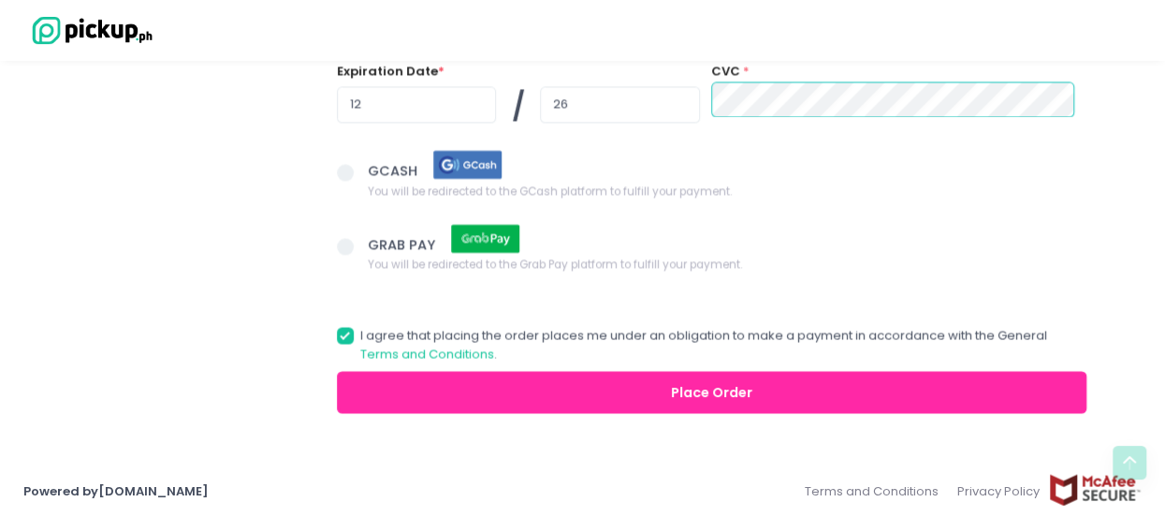
click at [548, 378] on button "Place Order" at bounding box center [712, 392] width 751 height 42
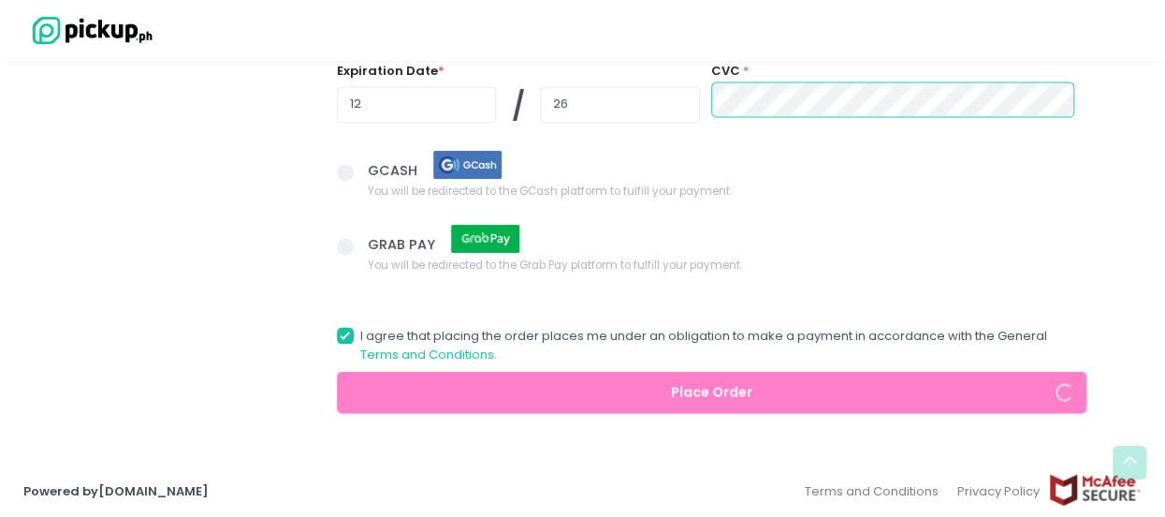
radio input "true"
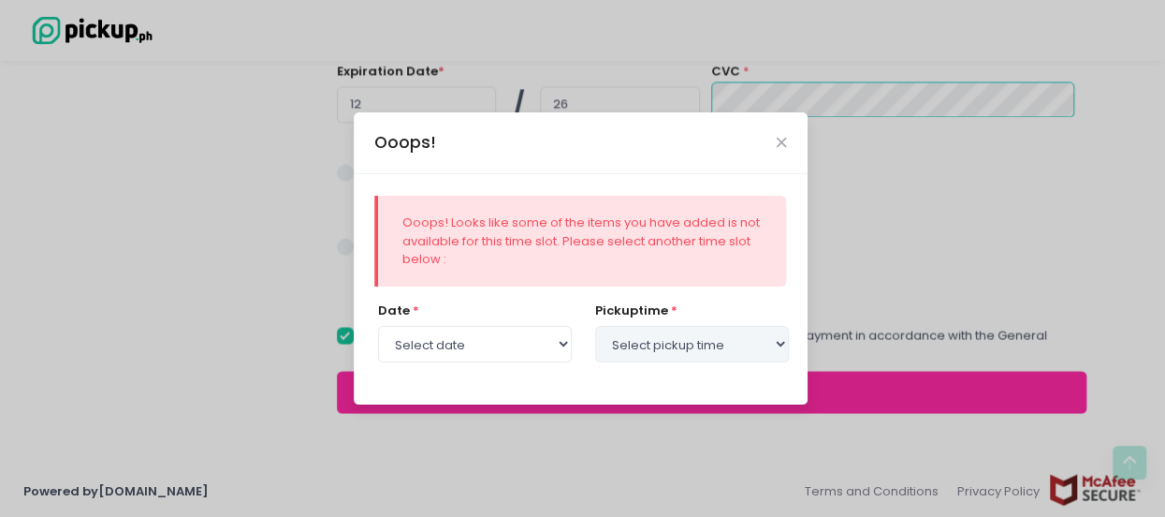
select select "[DATE]"
select select "12:30"
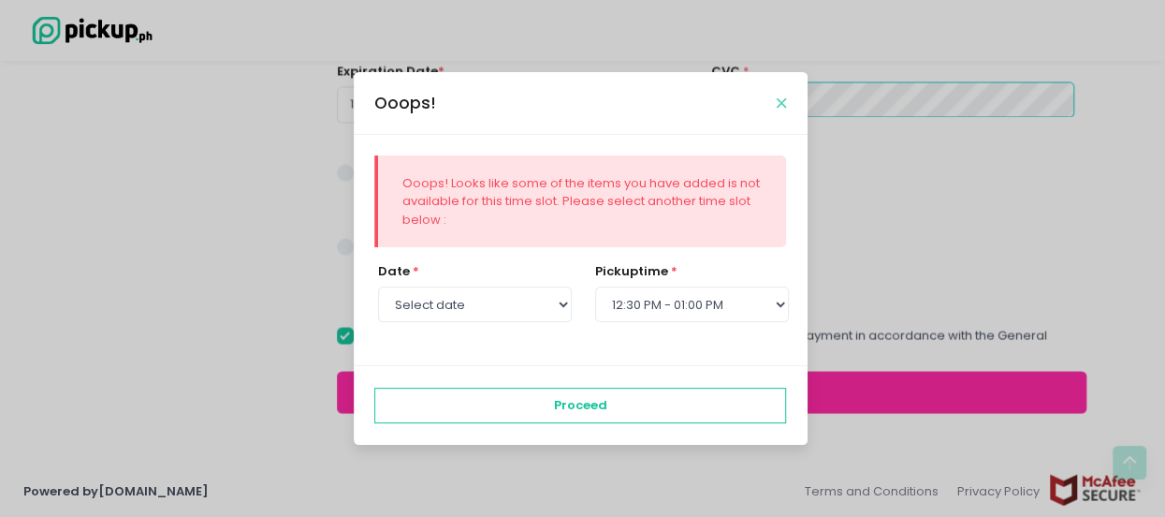
click at [777, 108] on icon "Close" at bounding box center [781, 103] width 9 height 14
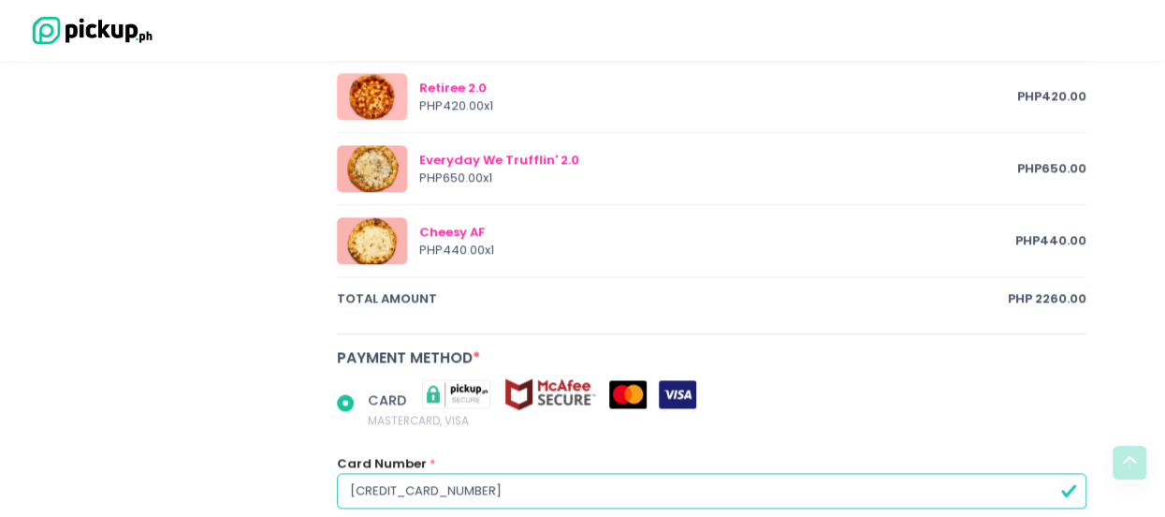
scroll to position [1506, 0]
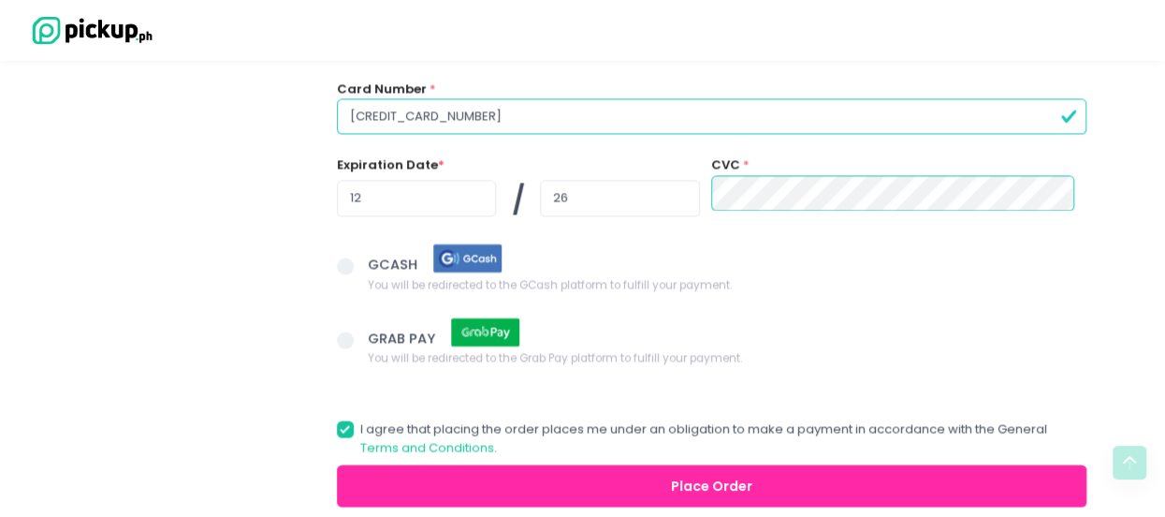
click at [621, 480] on button "Place Order" at bounding box center [712, 485] width 751 height 42
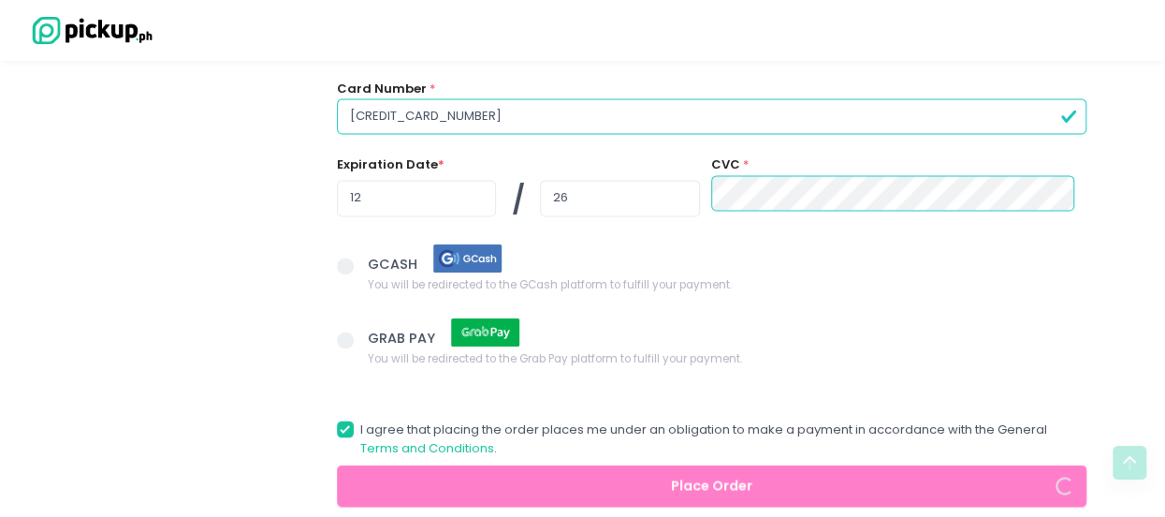
radio input "true"
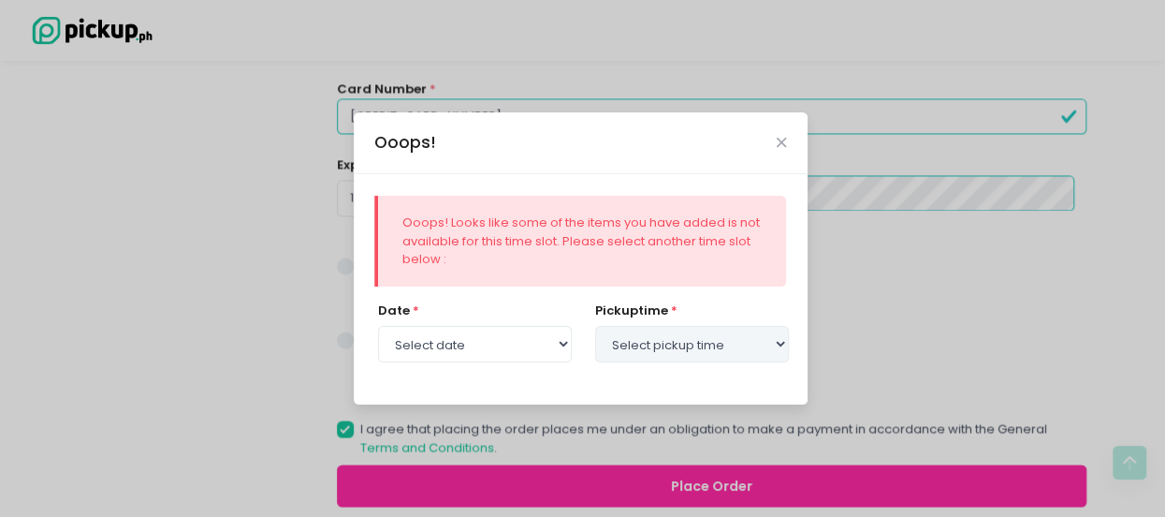
select select "[DATE]"
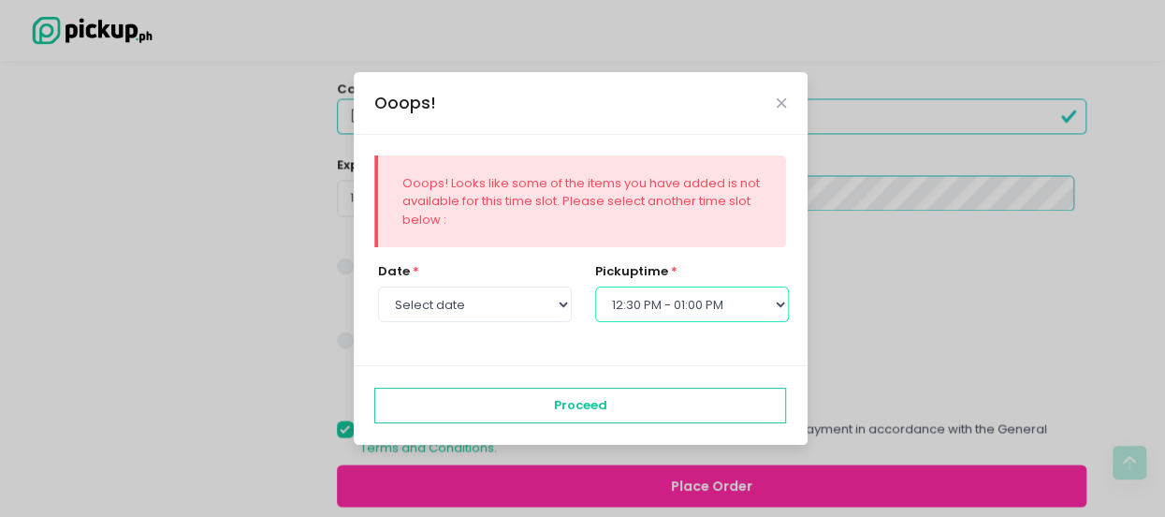
click at [709, 313] on select "Select pickup time 12:00 PM - 12:30 PM 12:30 PM - 01:00 PM 01:00 PM - 01:30 PM …" at bounding box center [692, 304] width 194 height 36
select select "12:00"
click at [595, 286] on select "Select pickup time 12:00 PM - 12:30 PM 12:30 PM - 01:00 PM 01:00 PM - 01:30 PM …" at bounding box center [692, 304] width 194 height 36
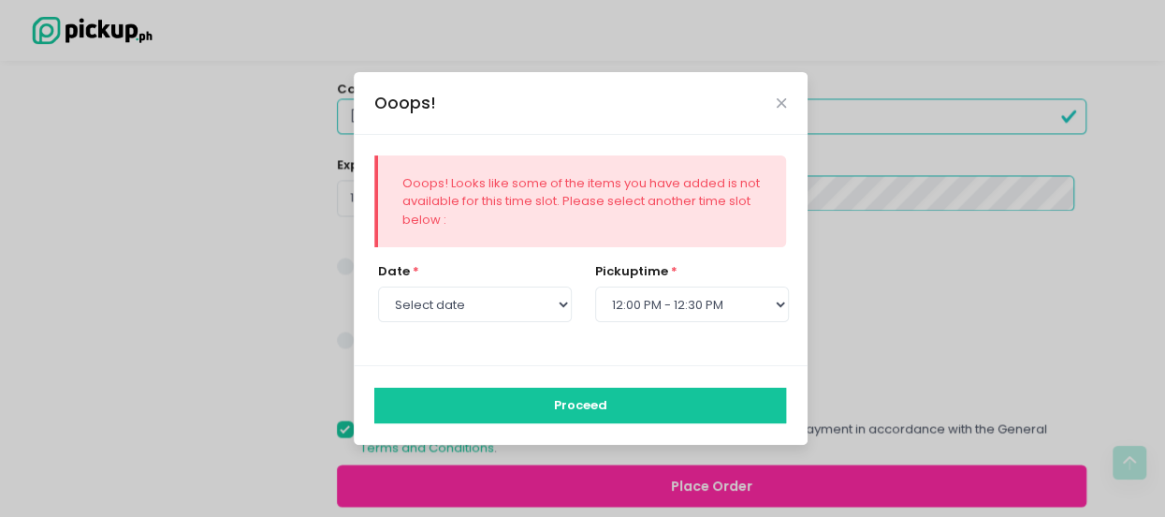
click at [594, 413] on button "Proceed" at bounding box center [580, 405] width 412 height 36
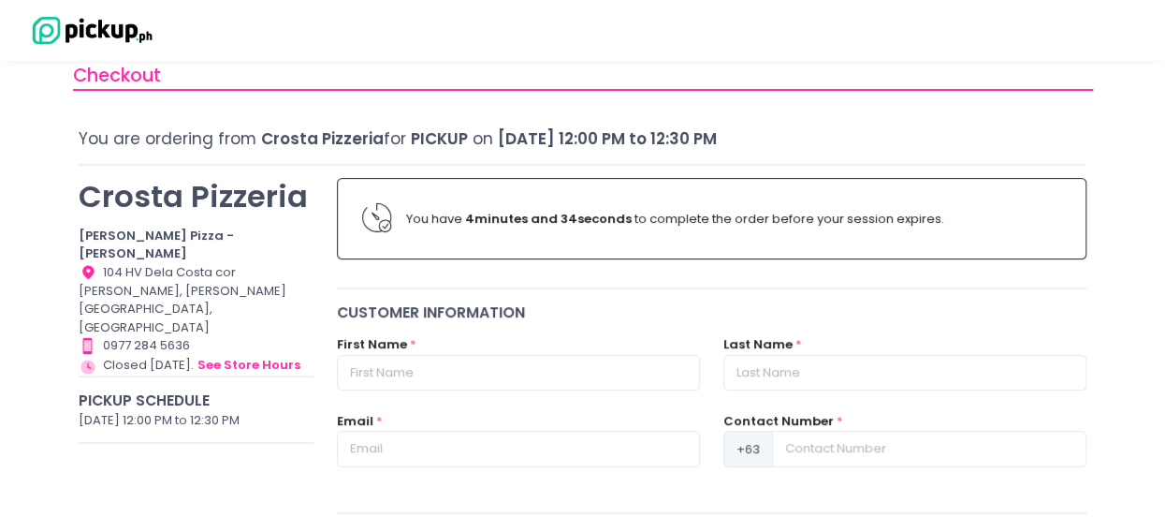
scroll to position [0, 0]
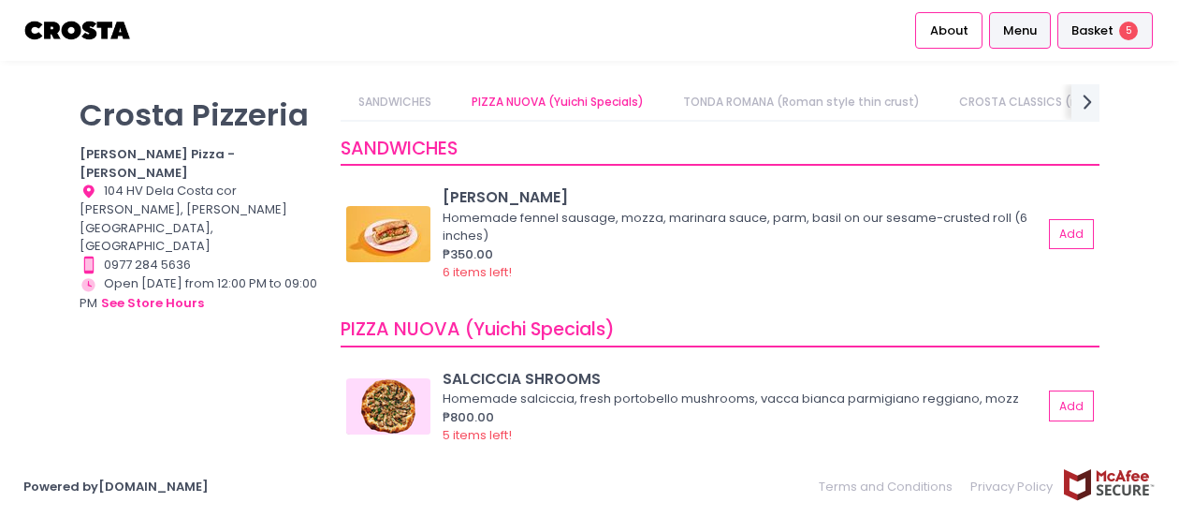
click at [1099, 34] on span "Basket" at bounding box center [1093, 31] width 42 height 19
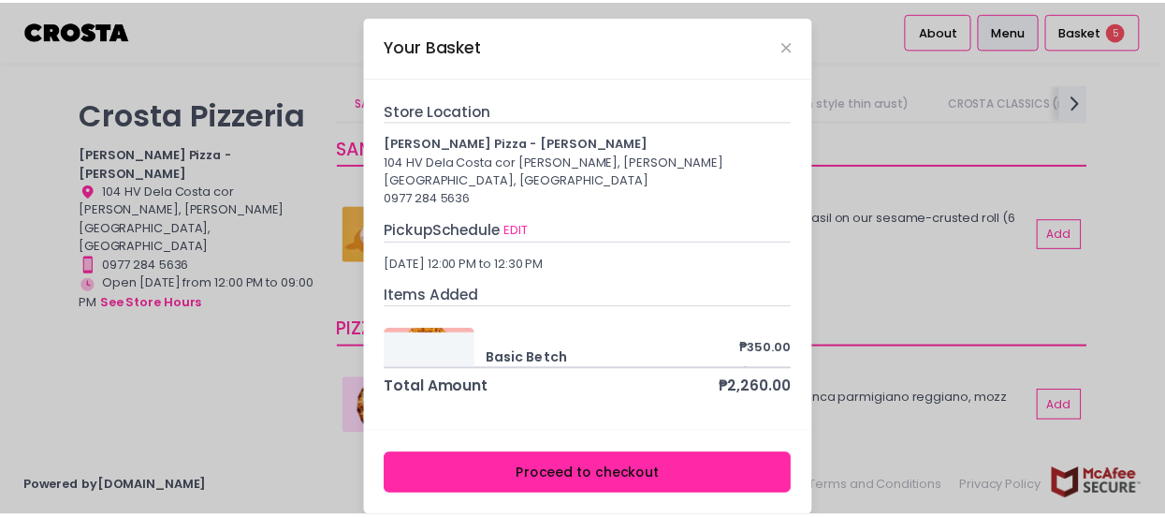
scroll to position [7, 0]
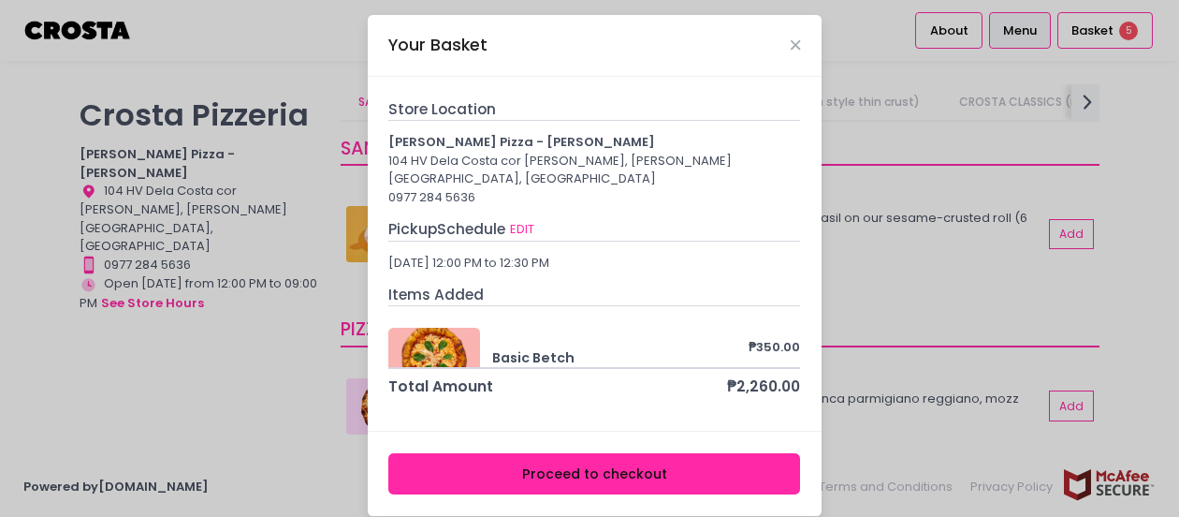
click at [588, 461] on button "Proceed to checkout" at bounding box center [594, 474] width 412 height 42
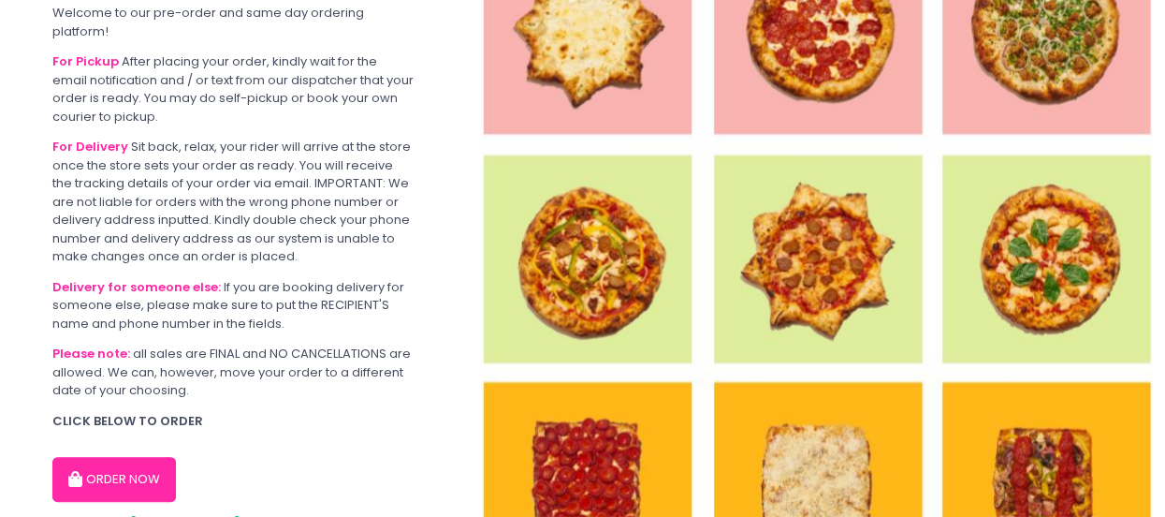
scroll to position [171, 0]
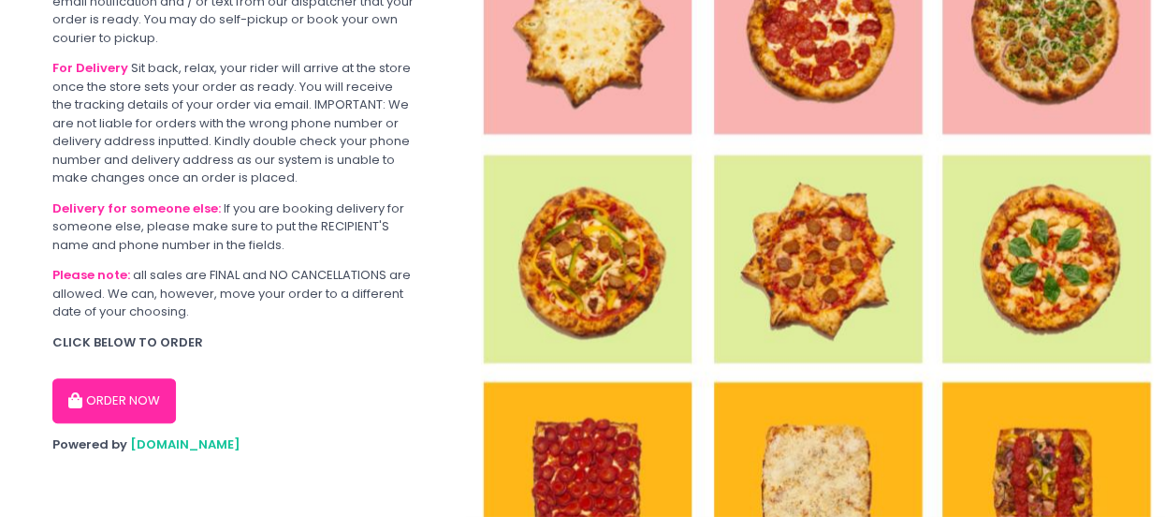
click at [132, 396] on button "ORDER NOW" at bounding box center [114, 400] width 124 height 45
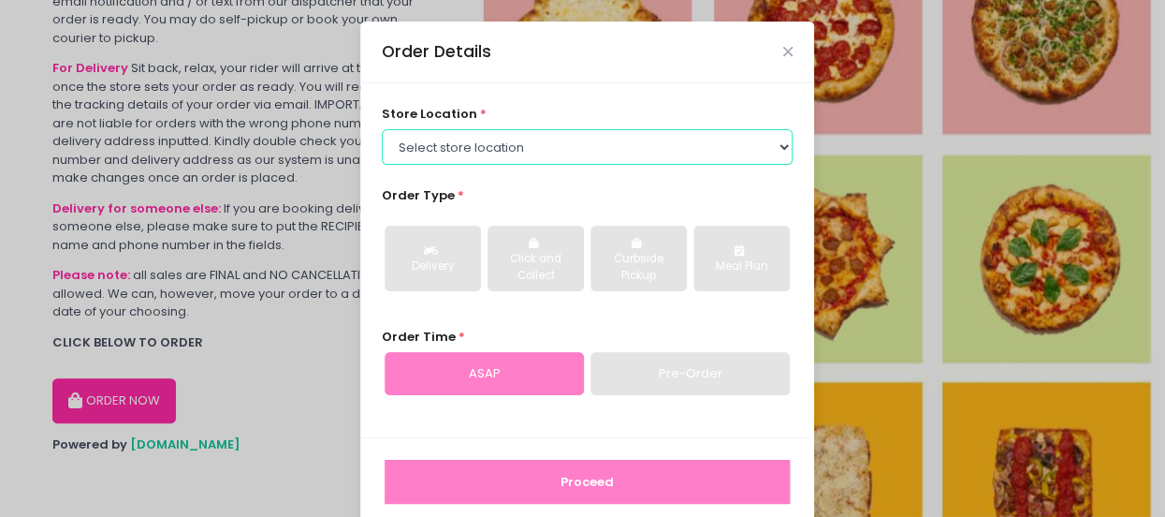
click at [445, 159] on select "Select store location [PERSON_NAME] Pizza - [PERSON_NAME] Pizza - [GEOGRAPHIC_D…" at bounding box center [588, 147] width 412 height 36
select select "5fabb2e53664a8677beaeb89"
click at [382, 129] on select "Select store location [PERSON_NAME] Pizza - [PERSON_NAME] Pizza - [GEOGRAPHIC_D…" at bounding box center [588, 147] width 412 height 36
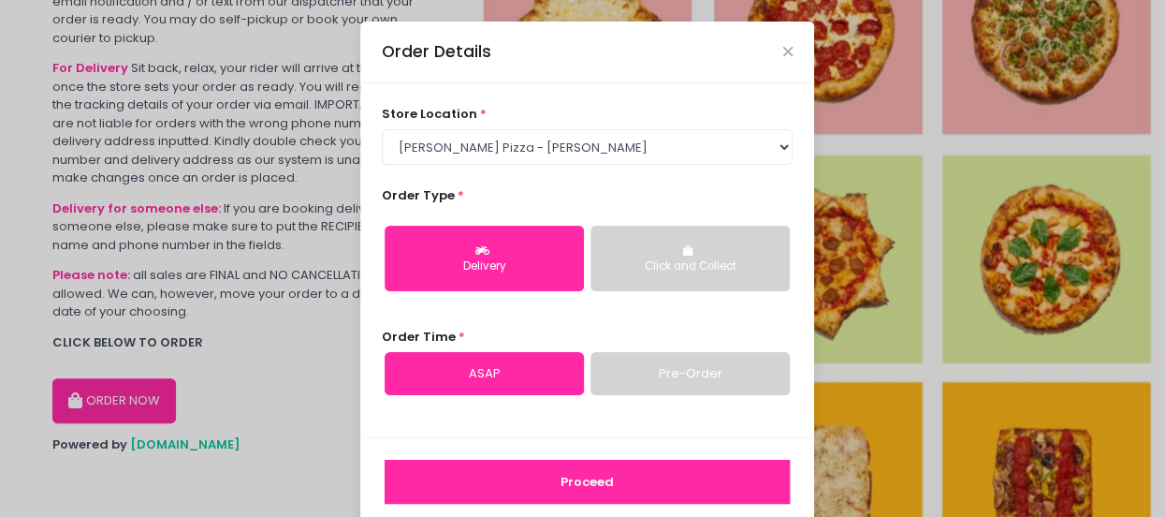
click at [465, 256] on button "Delivery" at bounding box center [484, 259] width 199 height 66
click at [696, 367] on link "Pre-Order" at bounding box center [690, 373] width 199 height 43
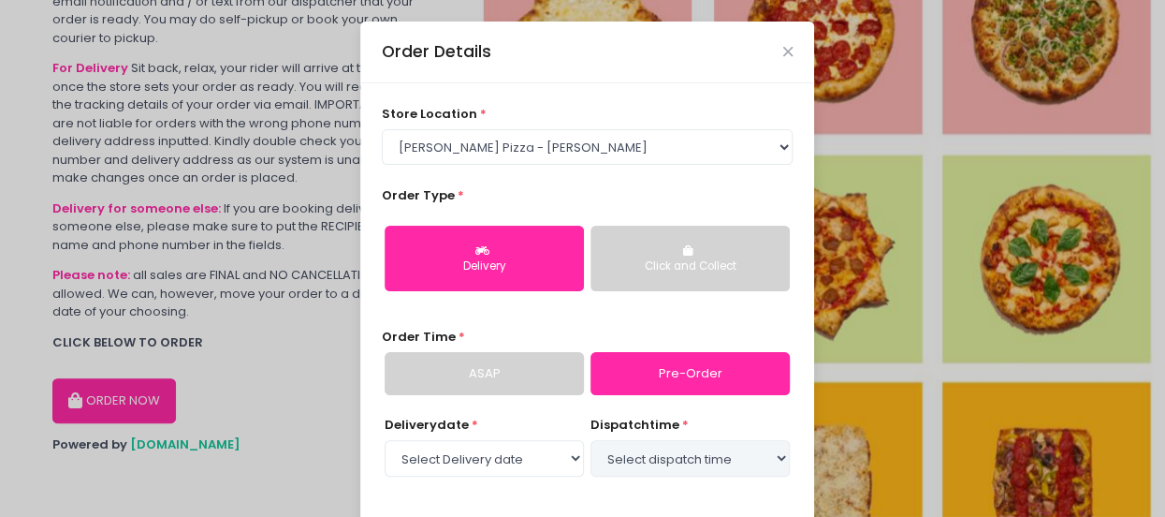
scroll to position [94, 0]
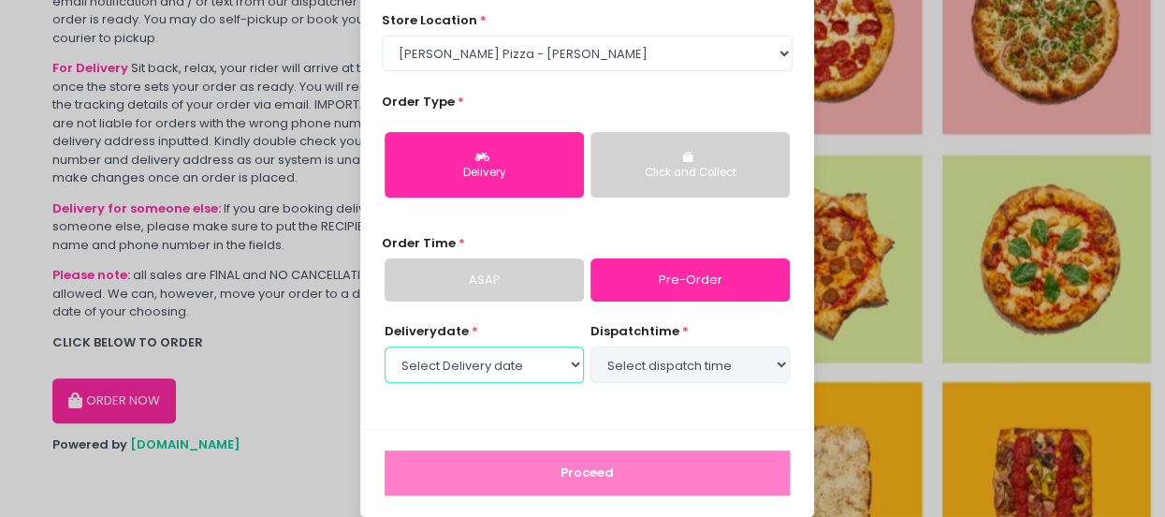
click at [475, 367] on select "Select Delivery date" at bounding box center [484, 364] width 199 height 36
click at [385, 346] on select "Select Delivery date" at bounding box center [484, 364] width 199 height 36
click at [475, 366] on select "Select Delivery date [DATE] [DATE] [DATE] [DATE] [DATE] [DATE]" at bounding box center [484, 364] width 199 height 36
select select "[DATE]"
click at [385, 346] on select "Select Delivery date [DATE] [DATE] [DATE] [DATE] [DATE] [DATE]" at bounding box center [484, 364] width 199 height 36
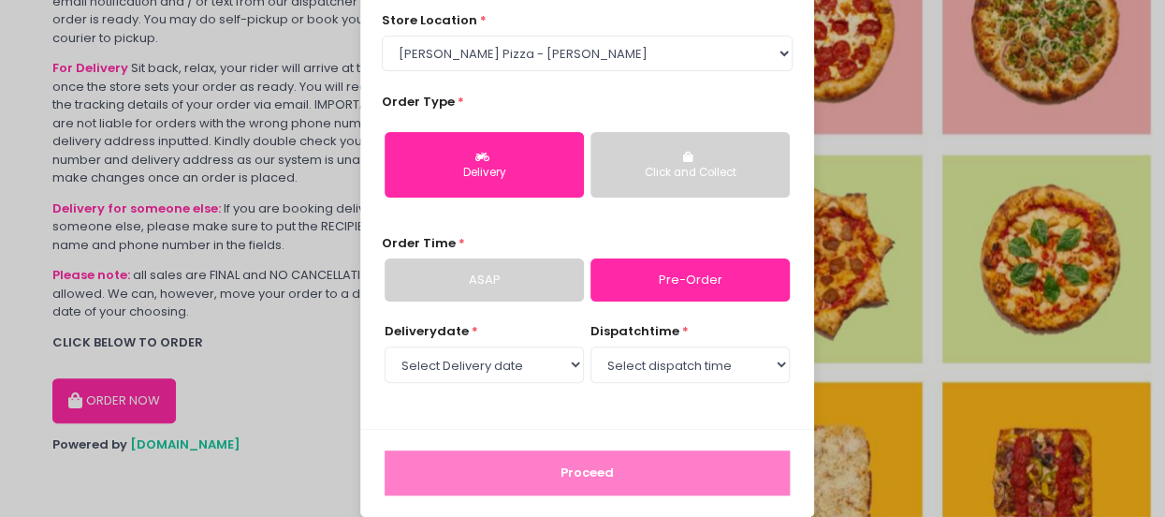
click at [678, 369] on select "Select dispatch time 12:00 PM - 12:30 PM 12:30 PM - 01:00 PM 01:00 PM - 01:30 P…" at bounding box center [690, 364] width 199 height 36
select select "12:00"
click at [591, 346] on select "Select dispatch time 12:00 PM - 12:30 PM 12:30 PM - 01:00 PM 01:00 PM - 01:30 P…" at bounding box center [690, 364] width 199 height 36
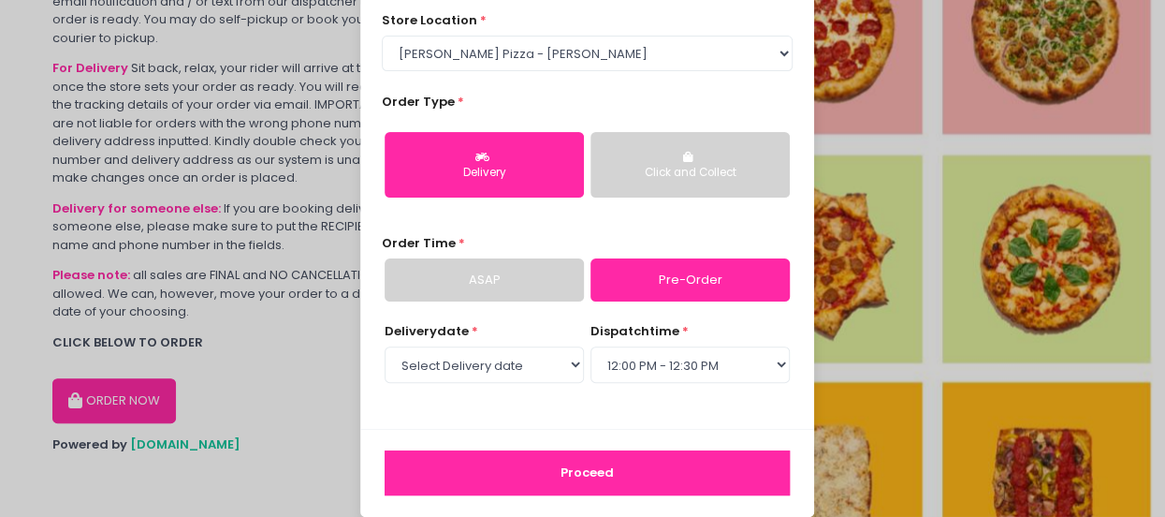
click at [567, 475] on button "Proceed" at bounding box center [587, 472] width 405 height 45
